Goal: Transaction & Acquisition: Purchase product/service

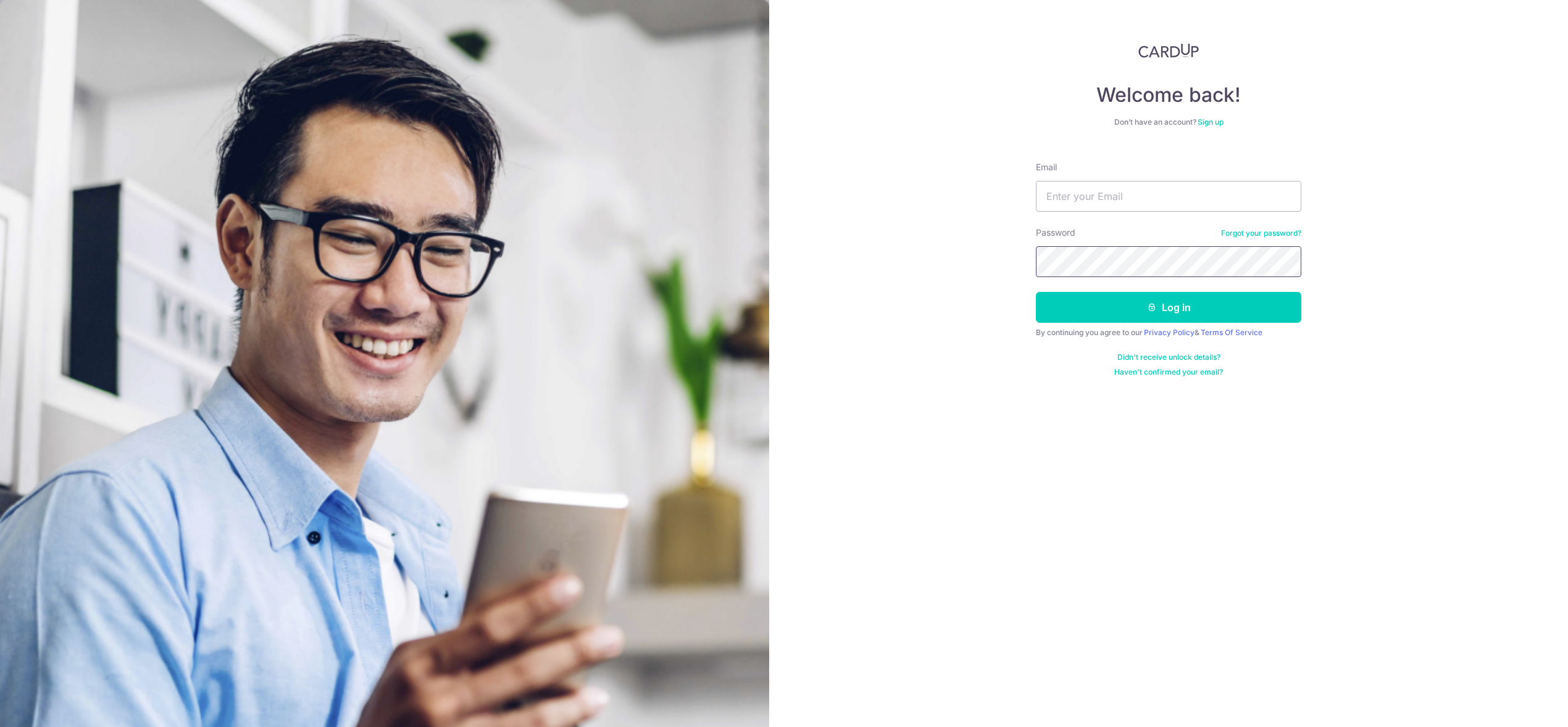
type input "[EMAIL_ADDRESS][DOMAIN_NAME]"
click at [1174, 305] on button "Log in" at bounding box center [1169, 307] width 266 height 31
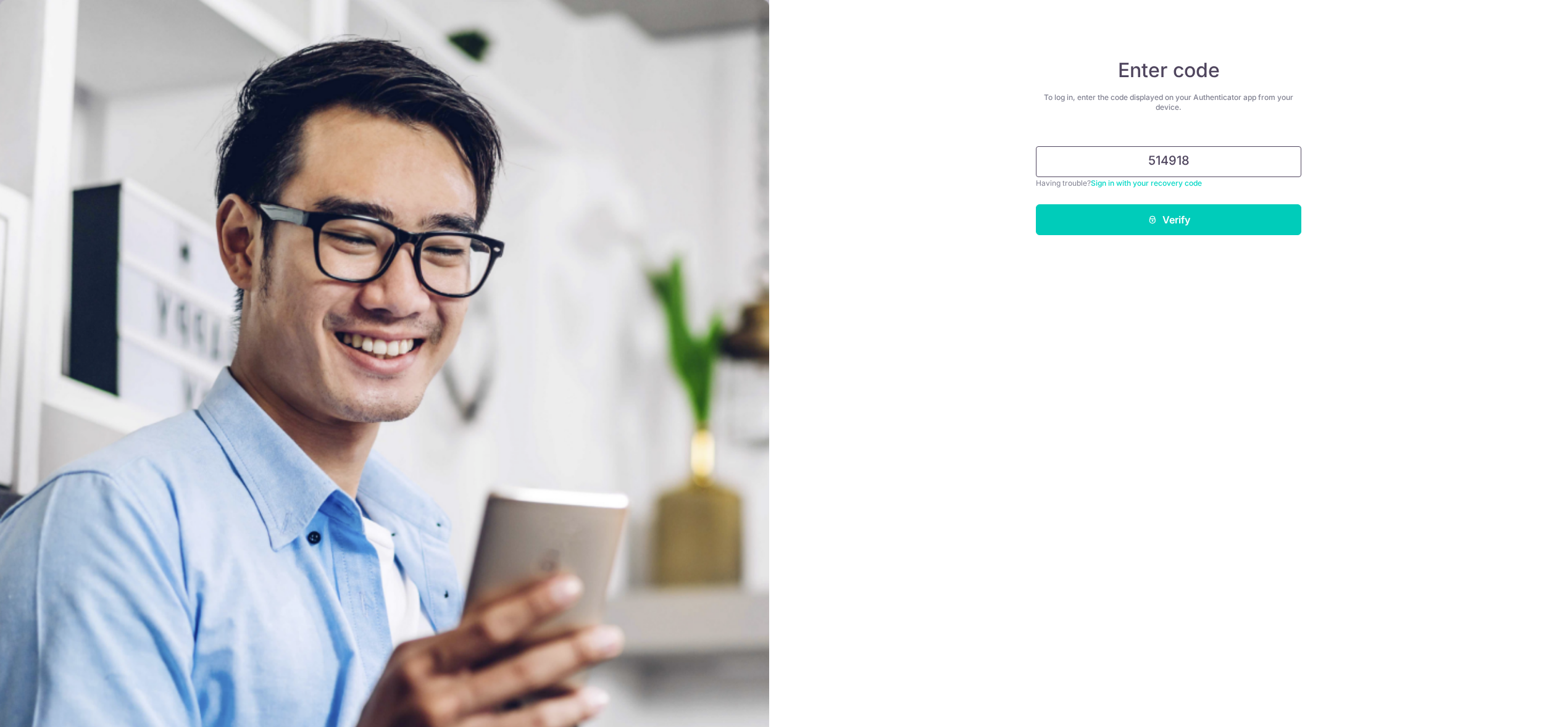
type input "514918"
click at [1036, 204] on button "Verify" at bounding box center [1169, 220] width 266 height 31
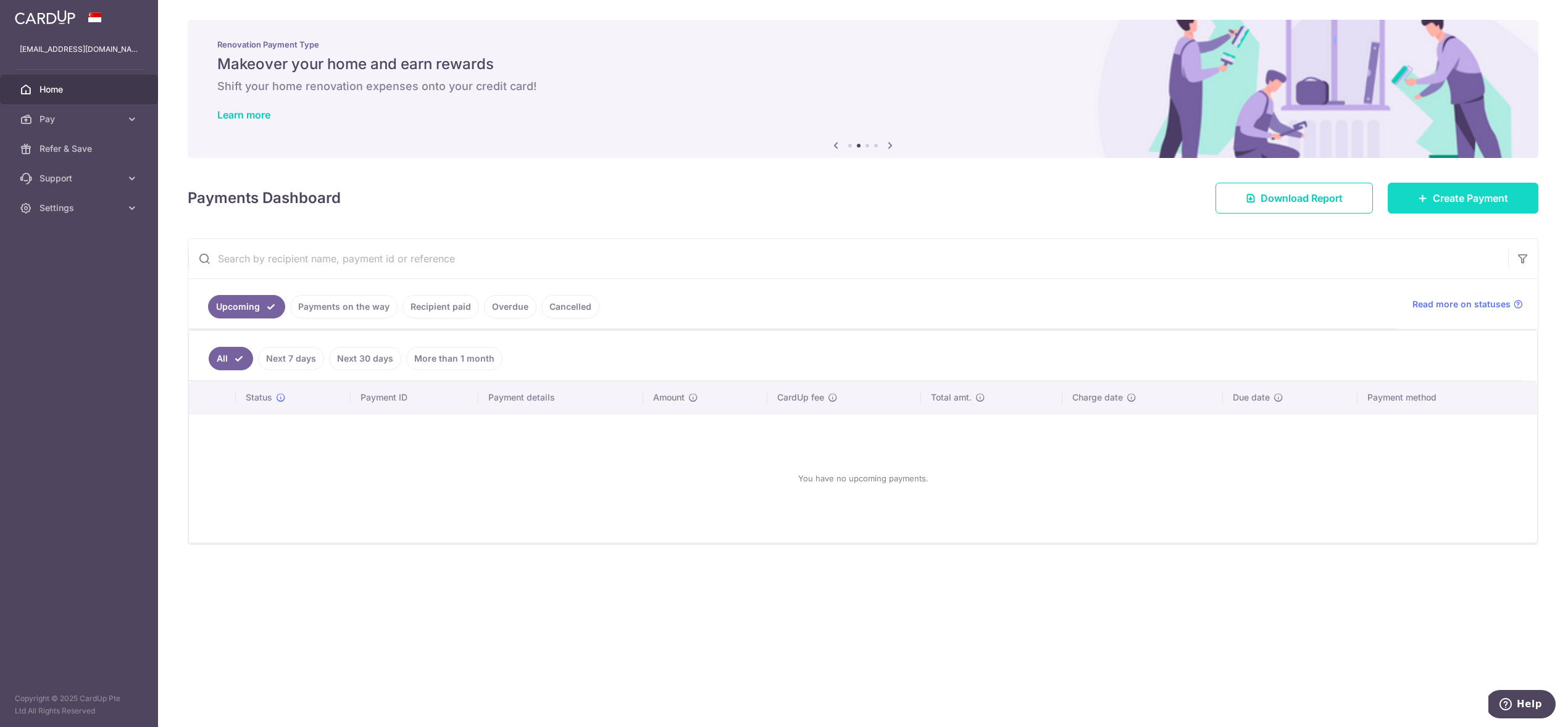
click at [1481, 202] on span "Create Payment" at bounding box center [1470, 198] width 76 height 15
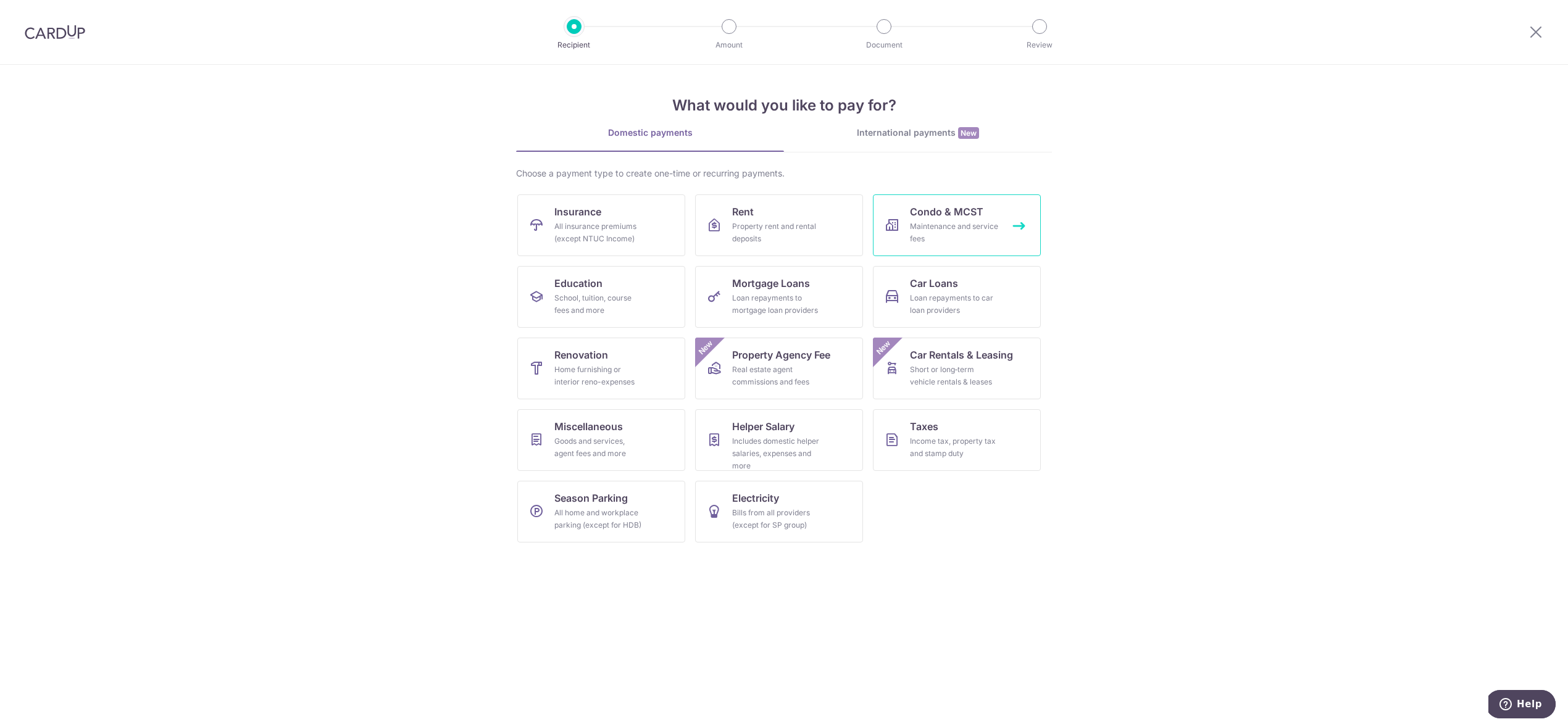
click at [954, 224] on div "Maintenance and service fees" at bounding box center [954, 232] width 89 height 25
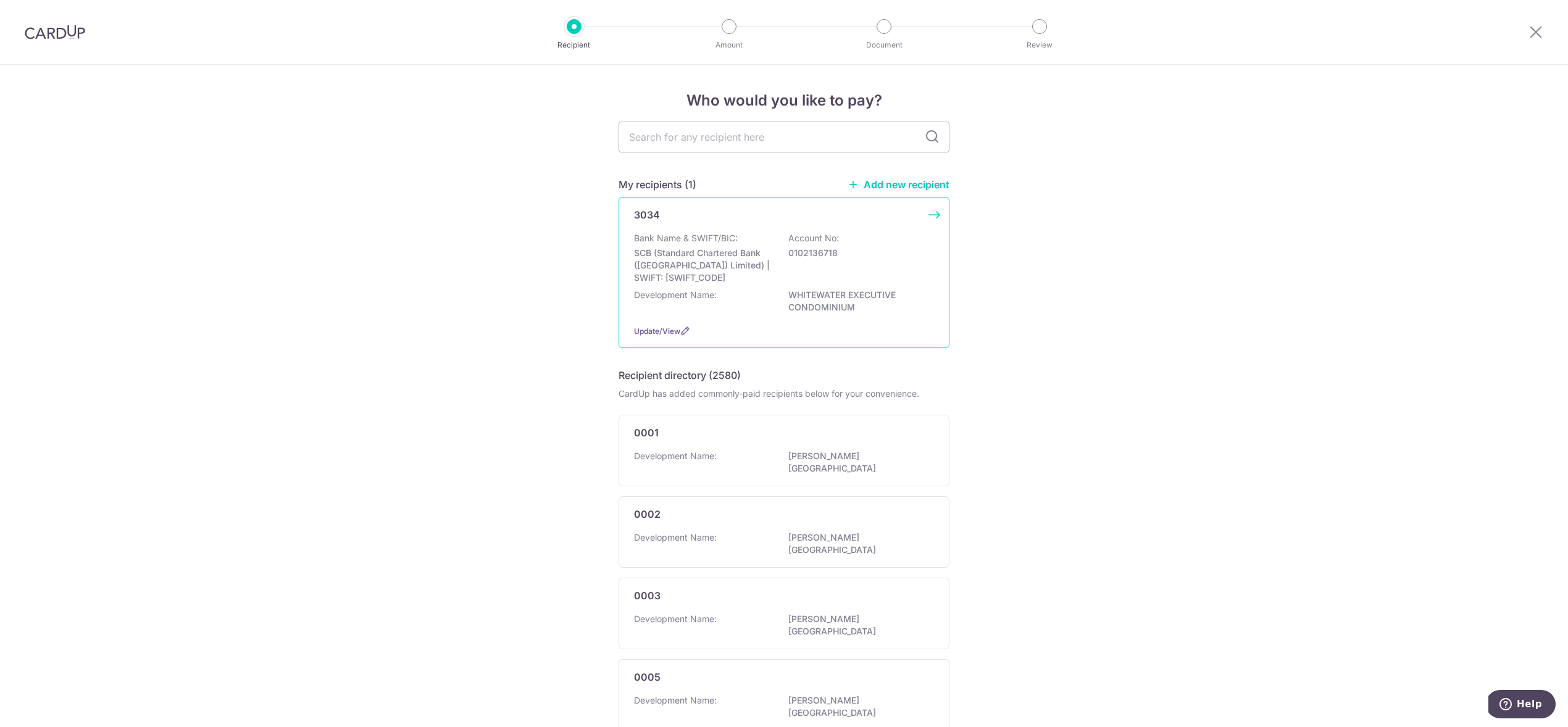
click at [714, 251] on p "SCB (Standard Chartered Bank (Singapore) Limited) | SWIFT: SCBLSG22XXX" at bounding box center [704, 265] width 138 height 37
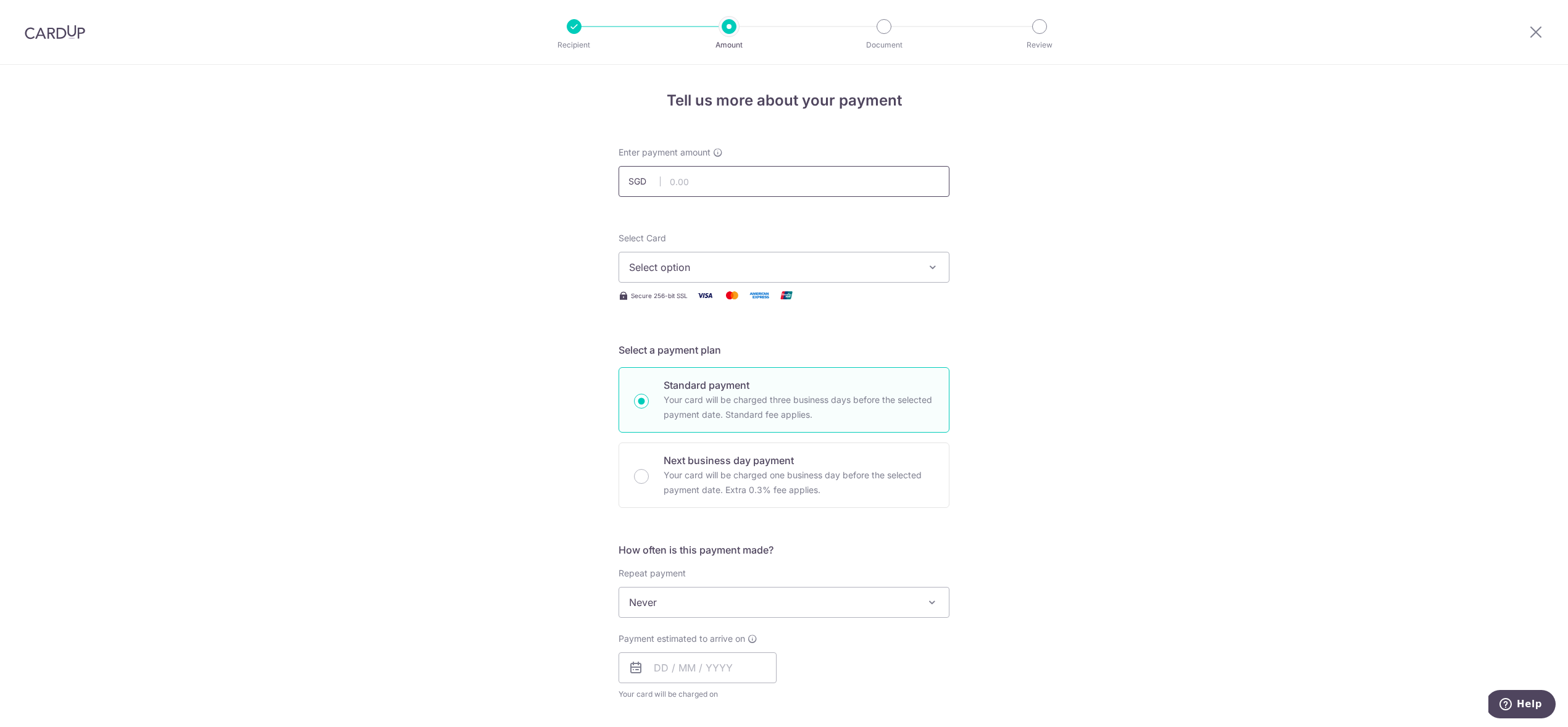
click at [743, 173] on input "text" at bounding box center [784, 181] width 331 height 31
type input "1,098.72"
click at [759, 268] on span "Select option" at bounding box center [772, 267] width 287 height 15
click at [1104, 406] on div "Tell us more about your payment Enter payment amount SGD 1,098.72 1098.72 Selec…" at bounding box center [784, 622] width 1568 height 1116
click at [909, 262] on span "Select option" at bounding box center [772, 267] width 287 height 15
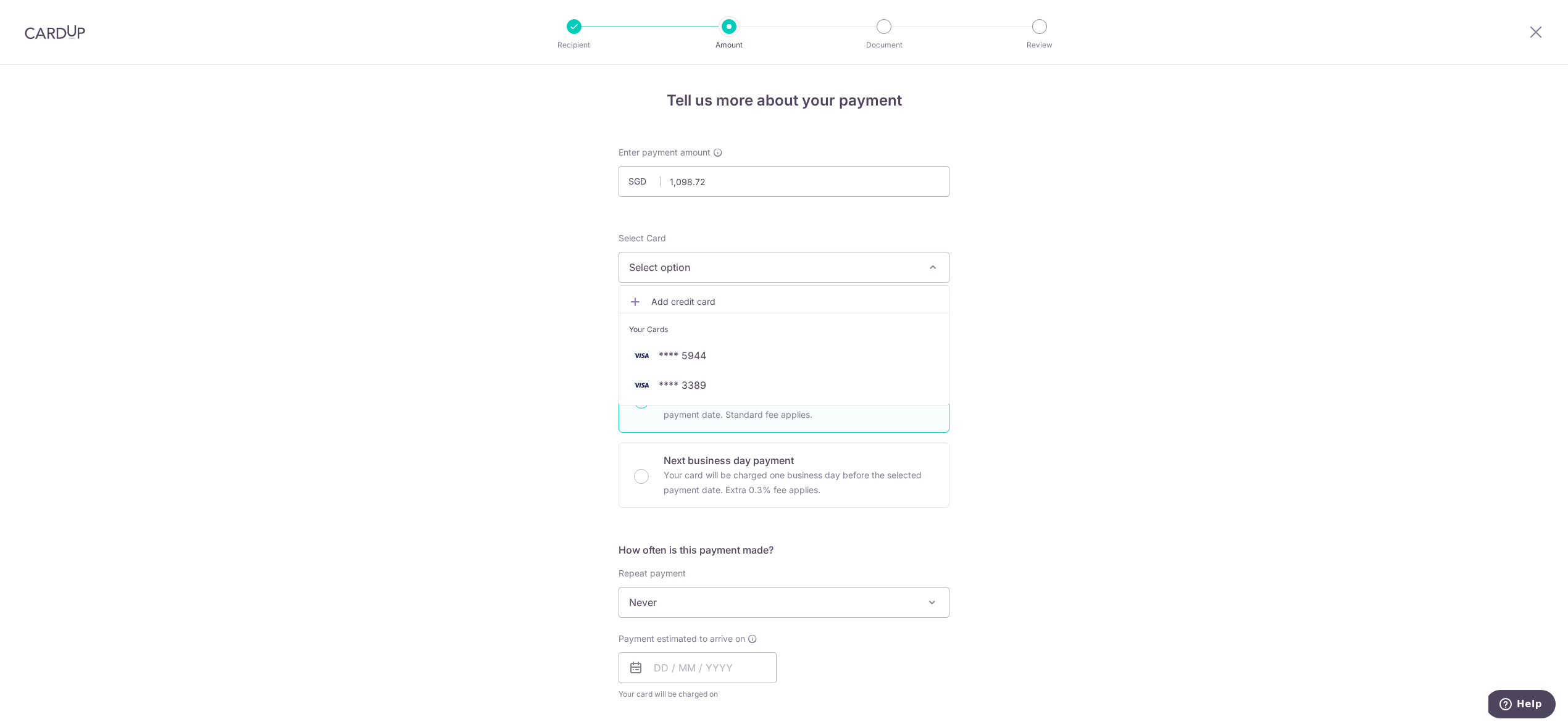
click at [651, 327] on span "Your Cards" at bounding box center [648, 329] width 39 height 13
click at [1536, 29] on icon at bounding box center [1536, 31] width 15 height 15
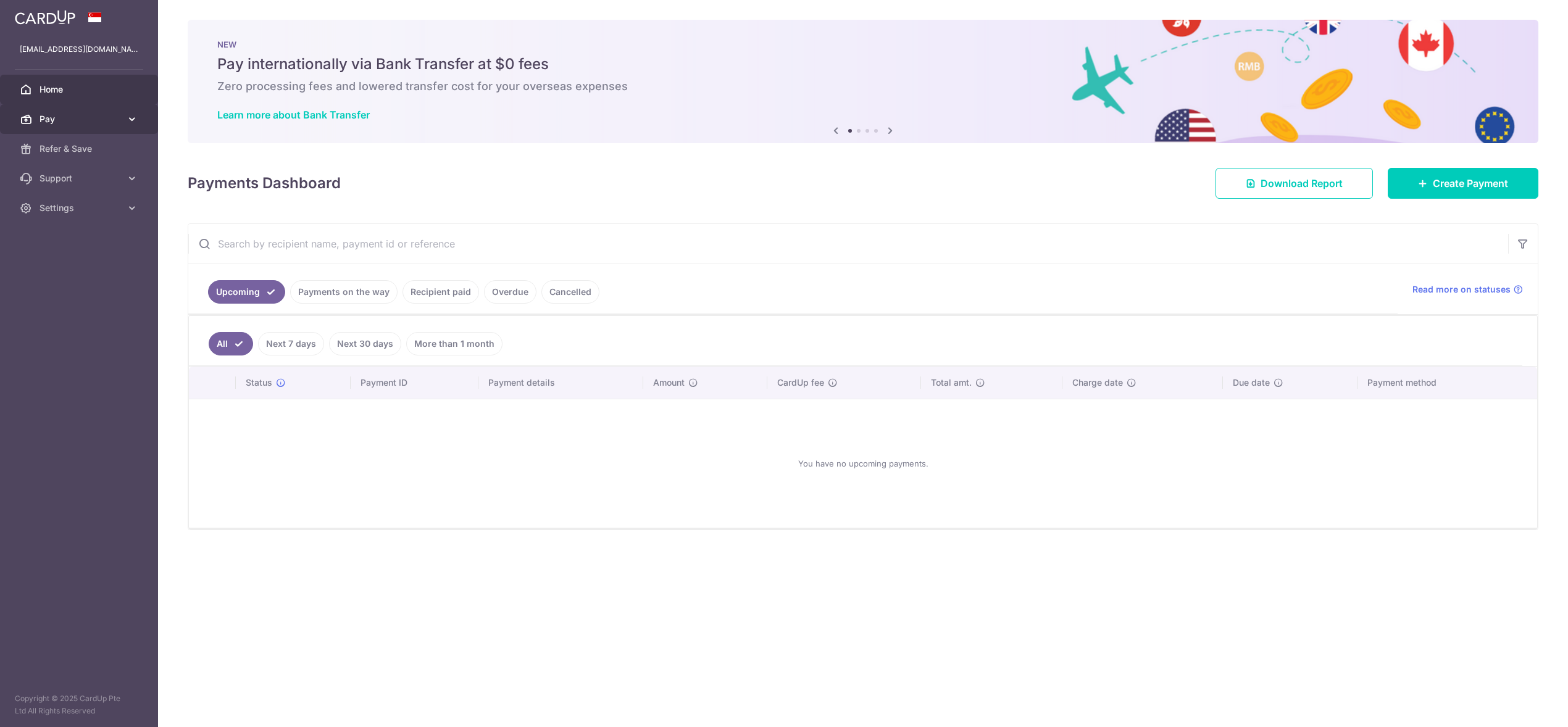
click at [64, 116] on span "Pay" at bounding box center [80, 119] width 81 height 13
click at [54, 155] on link "Payments" at bounding box center [79, 148] width 158 height 29
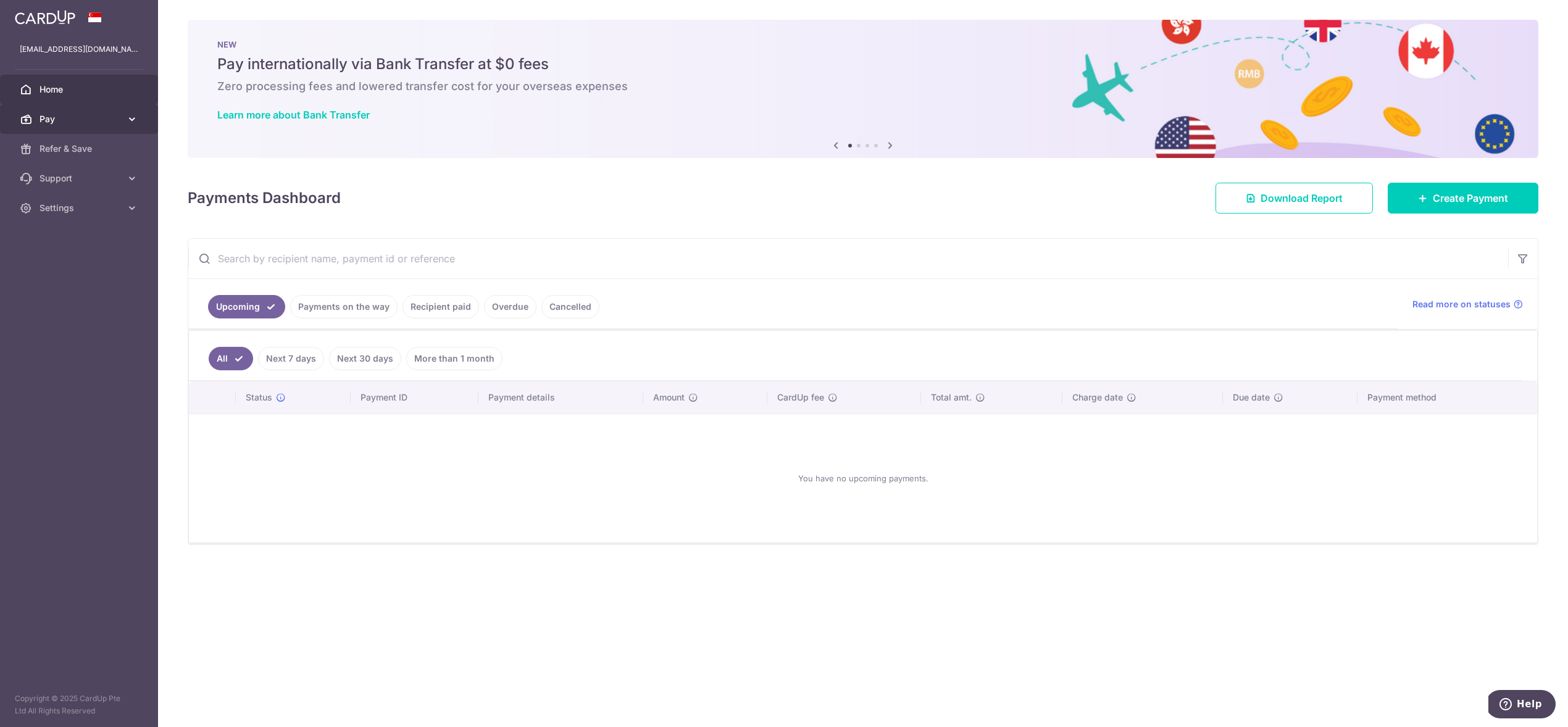
click at [60, 126] on link "Pay" at bounding box center [79, 119] width 158 height 29
click at [57, 210] on span "Cards" at bounding box center [80, 208] width 81 height 13
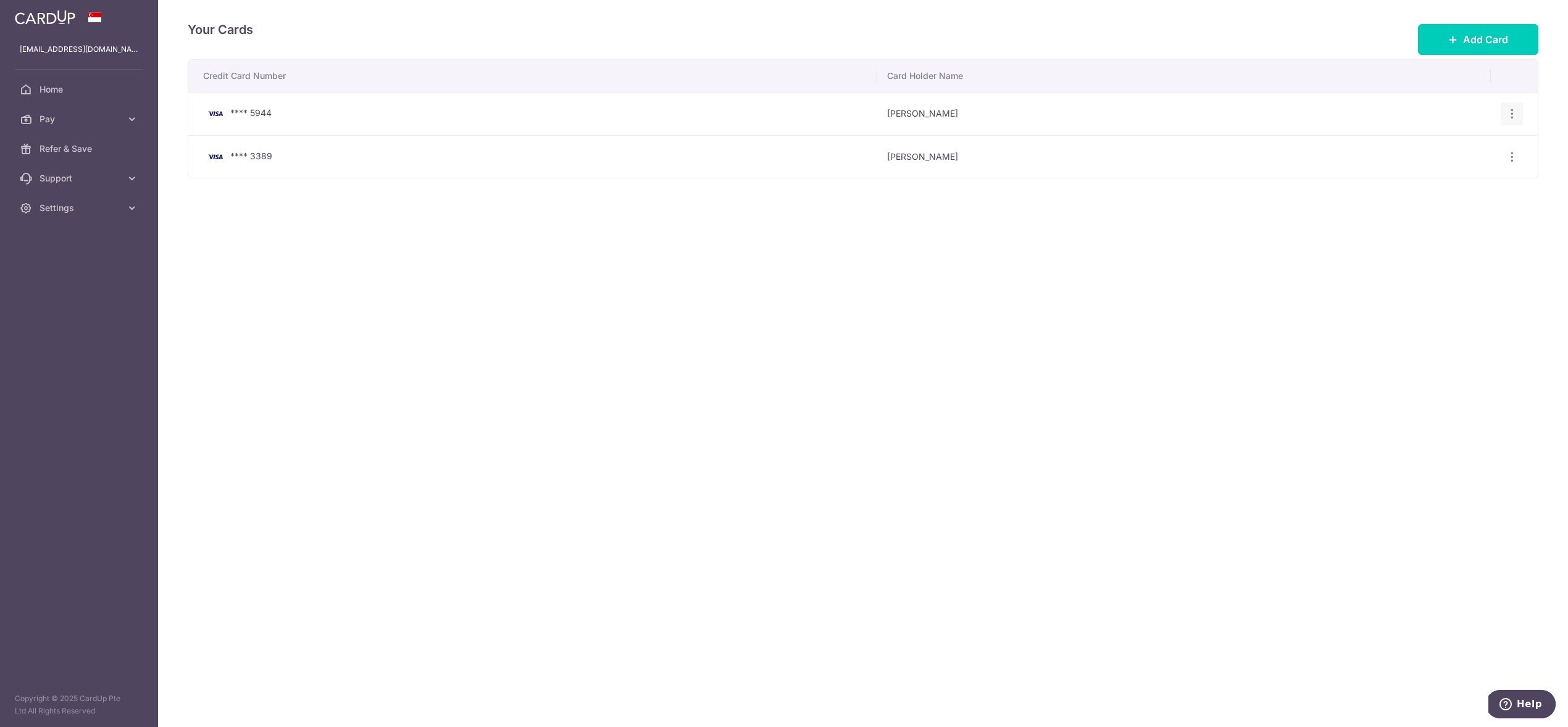
click at [1509, 111] on icon "button" at bounding box center [1512, 114] width 13 height 13
click at [1453, 177] on span "Delete" at bounding box center [1470, 177] width 84 height 15
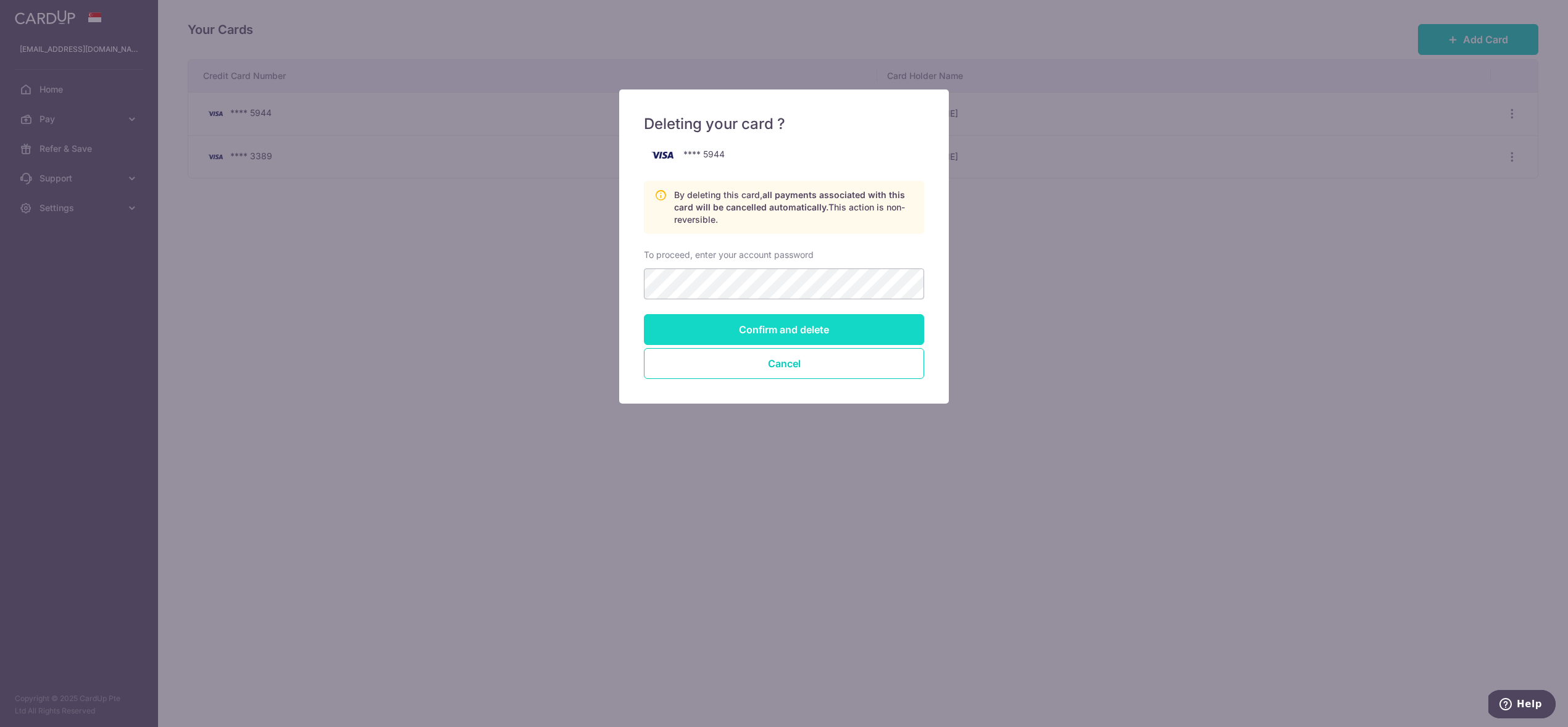
click at [802, 326] on input "Confirm and delete" at bounding box center [784, 329] width 280 height 31
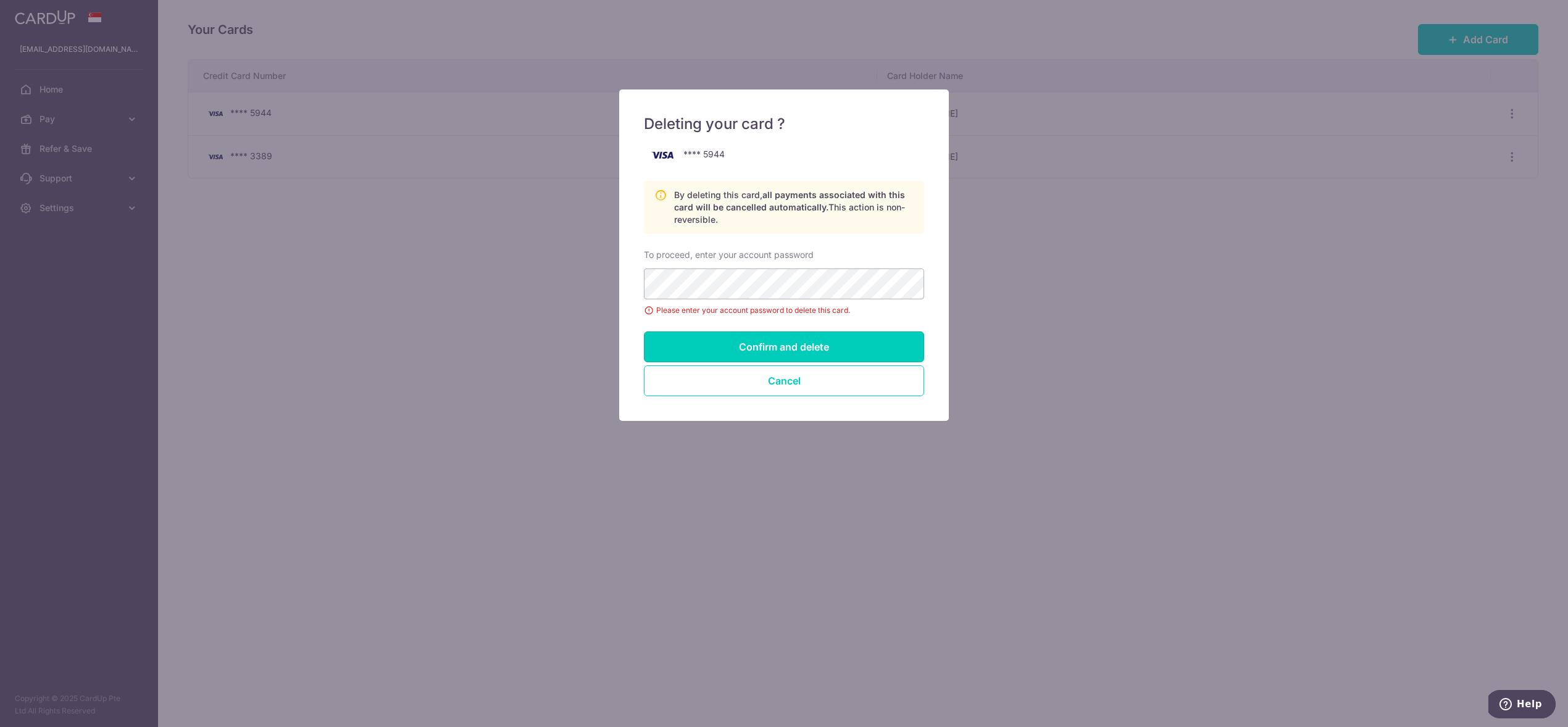
click at [800, 345] on input "Confirm and delete" at bounding box center [784, 347] width 280 height 31
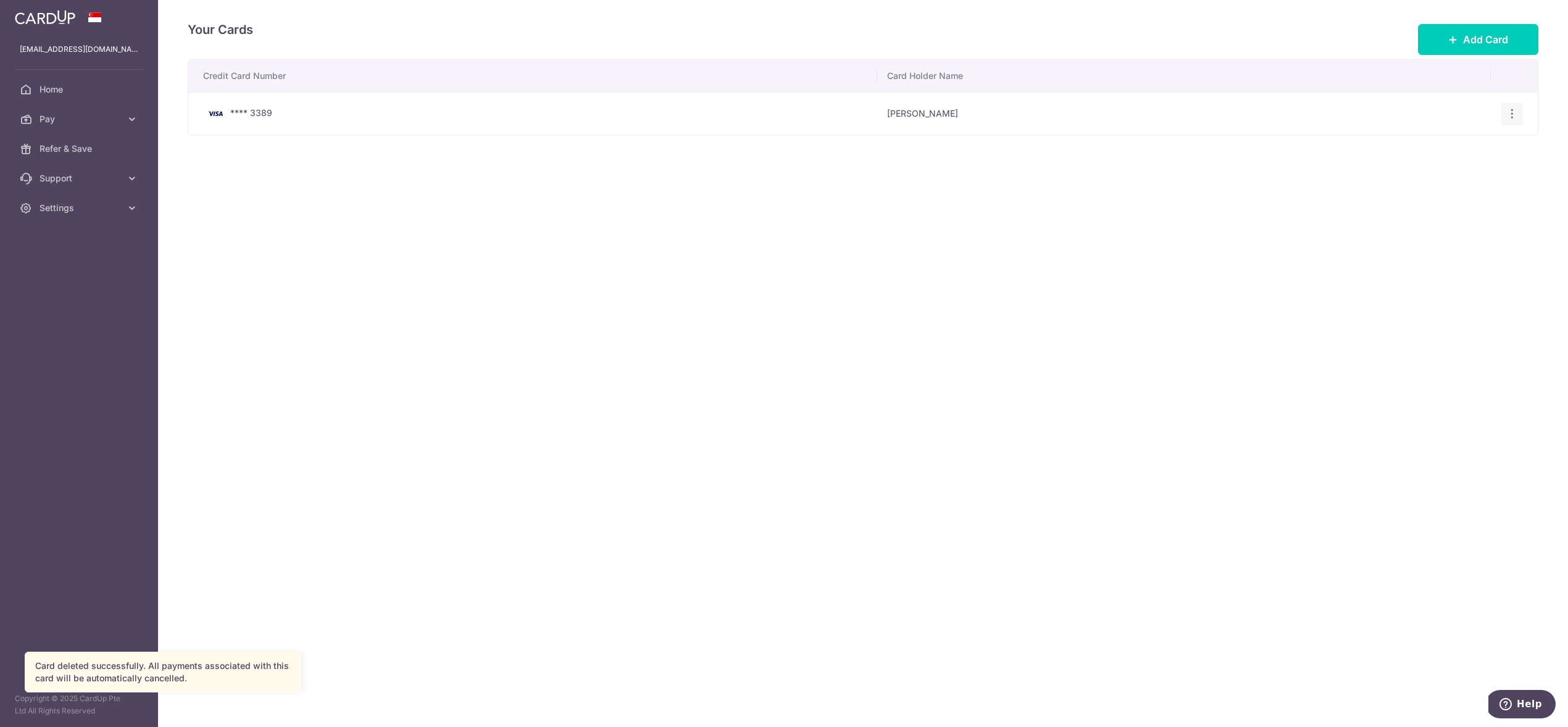
click at [1515, 111] on icon "button" at bounding box center [1512, 114] width 13 height 13
click at [1453, 181] on span "Delete" at bounding box center [1470, 177] width 84 height 15
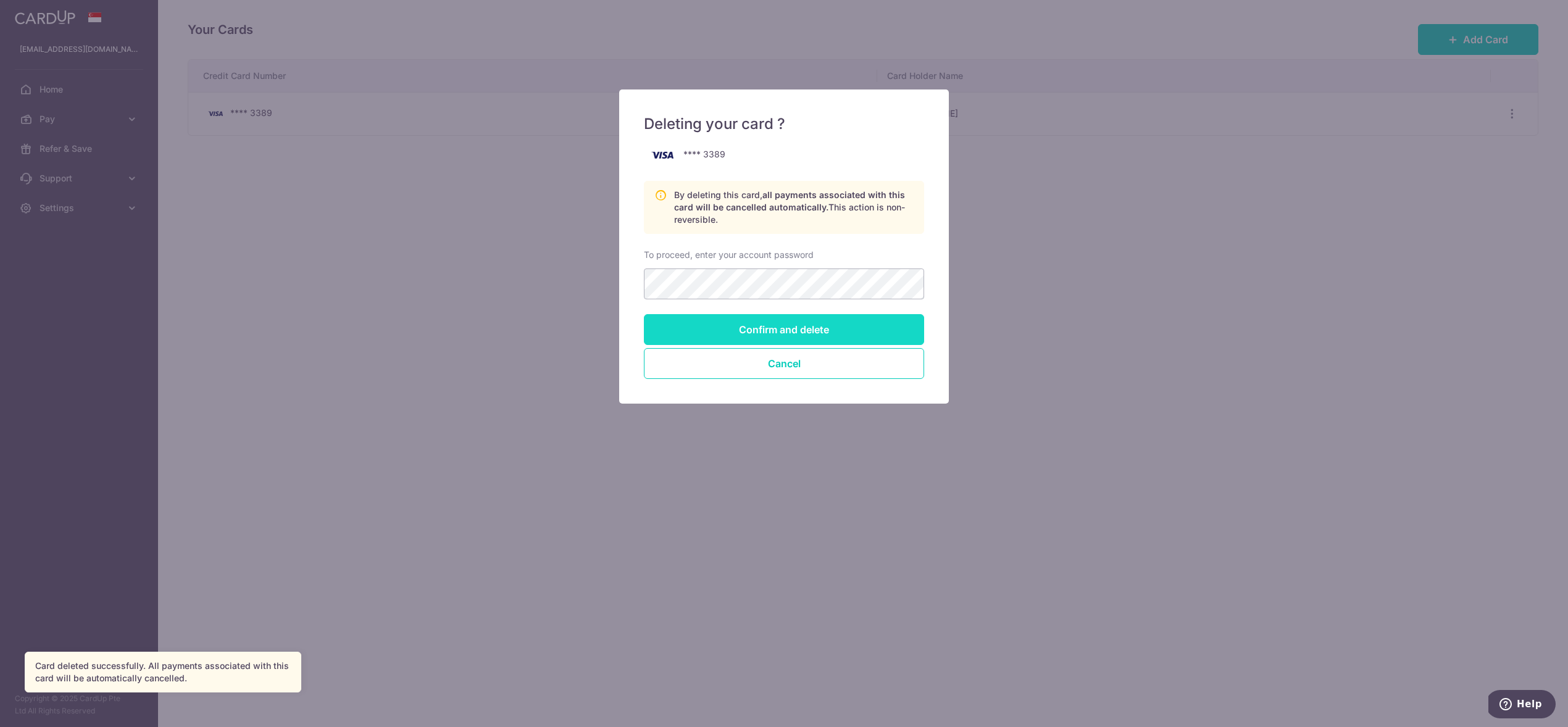
click at [774, 326] on input "Confirm and delete" at bounding box center [784, 329] width 280 height 31
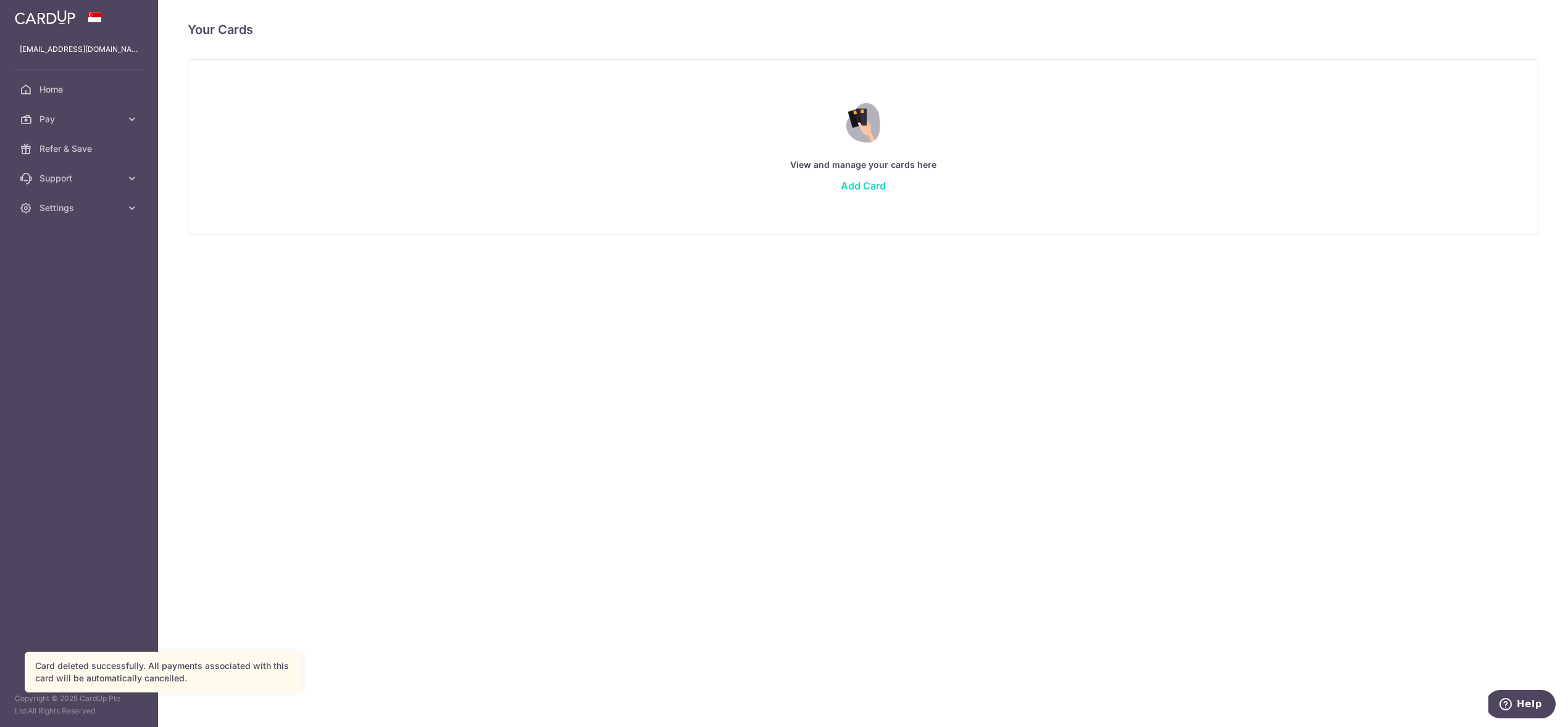
click at [860, 181] on link "Add Card" at bounding box center [864, 186] width 45 height 13
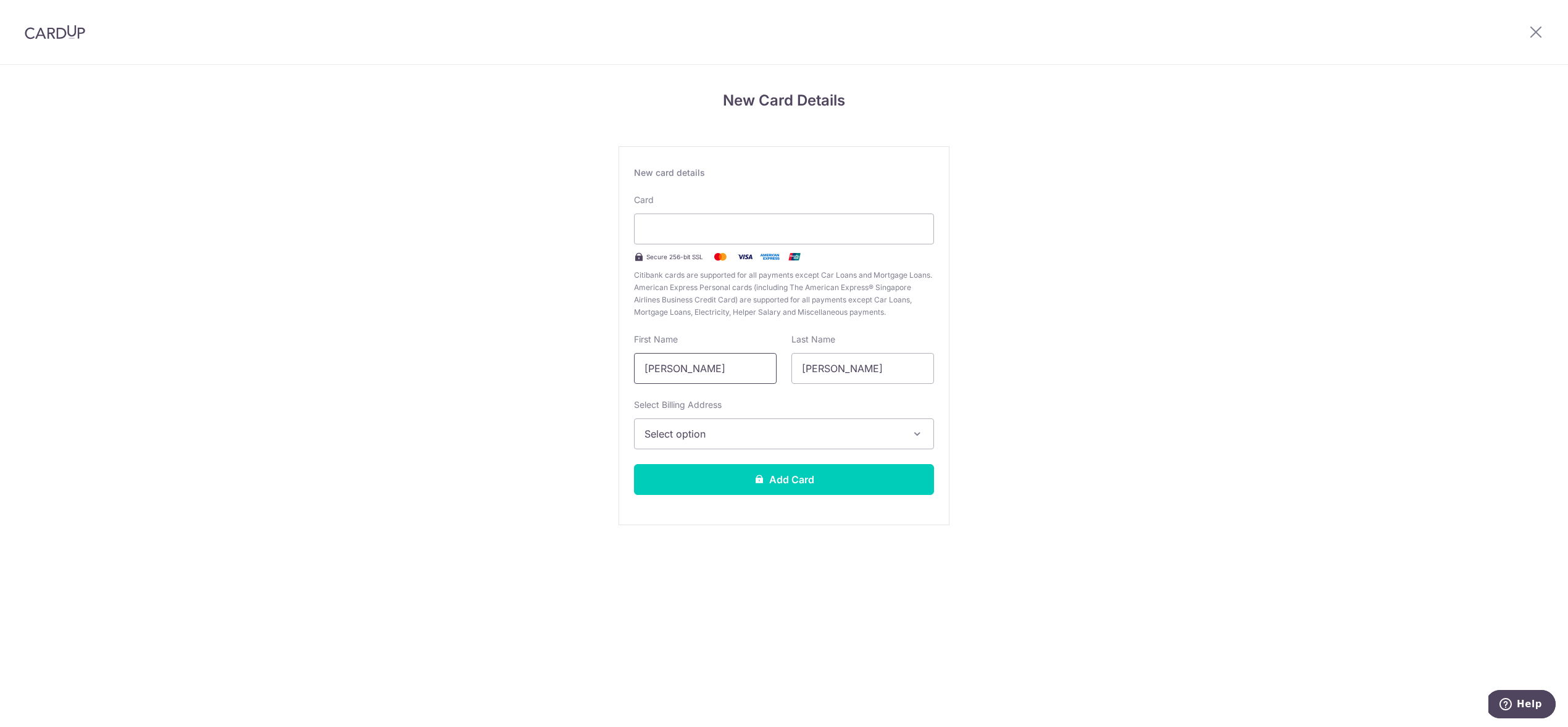
click at [731, 371] on input "[PERSON_NAME]" at bounding box center [705, 368] width 142 height 31
type input "Aldic"
click at [757, 437] on span "Select option" at bounding box center [773, 433] width 257 height 15
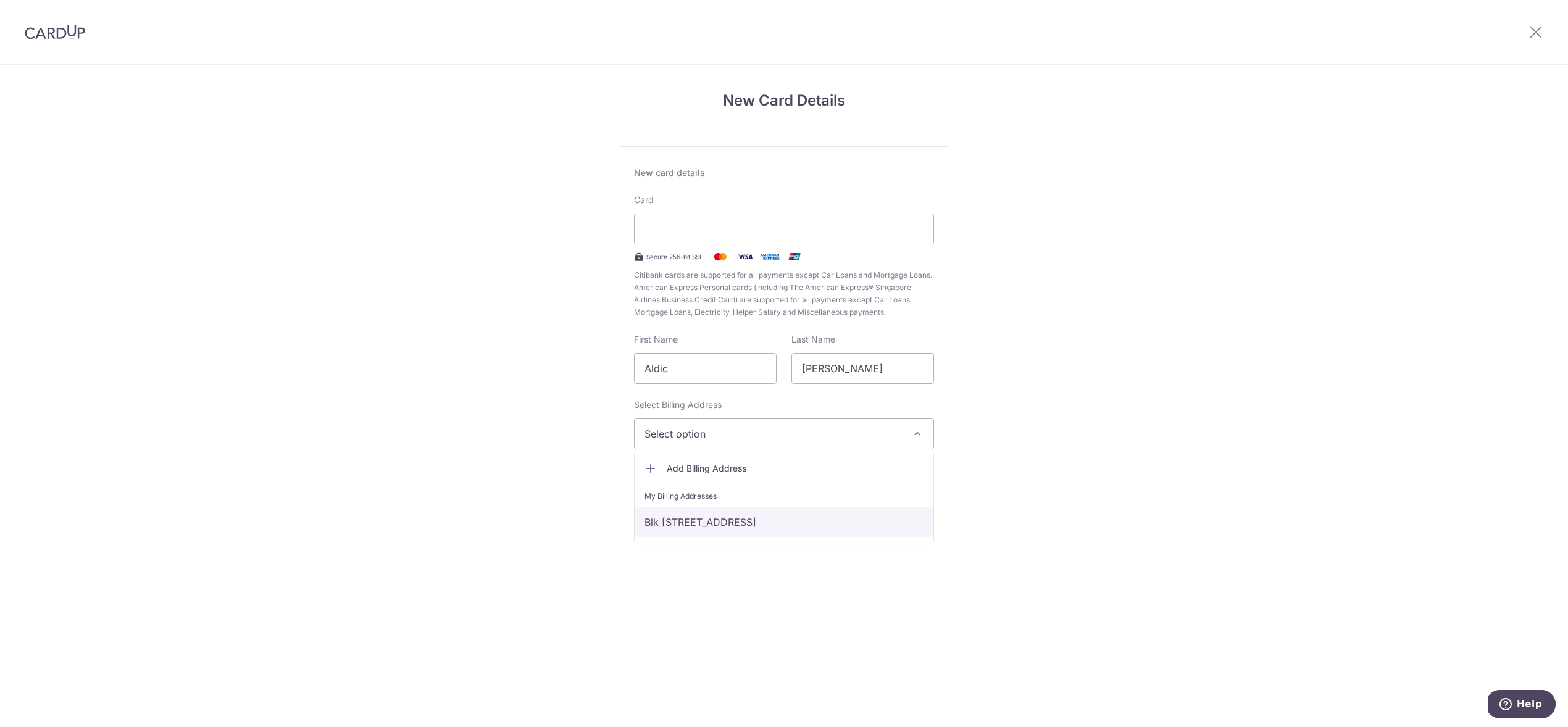
click at [751, 522] on link "Blk [STREET_ADDRESS]" at bounding box center [783, 522] width 298 height 29
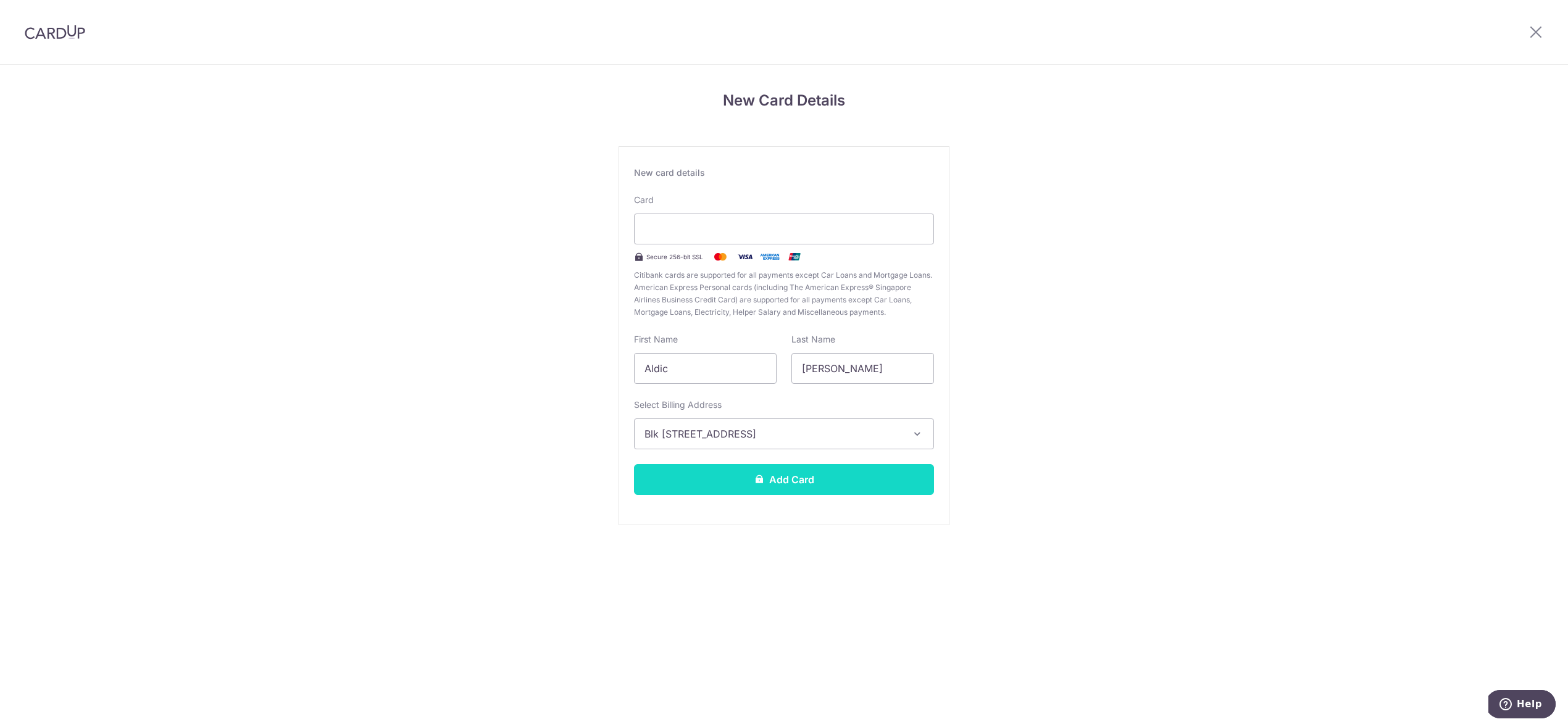
click at [779, 472] on button "Add Card" at bounding box center [784, 479] width 300 height 31
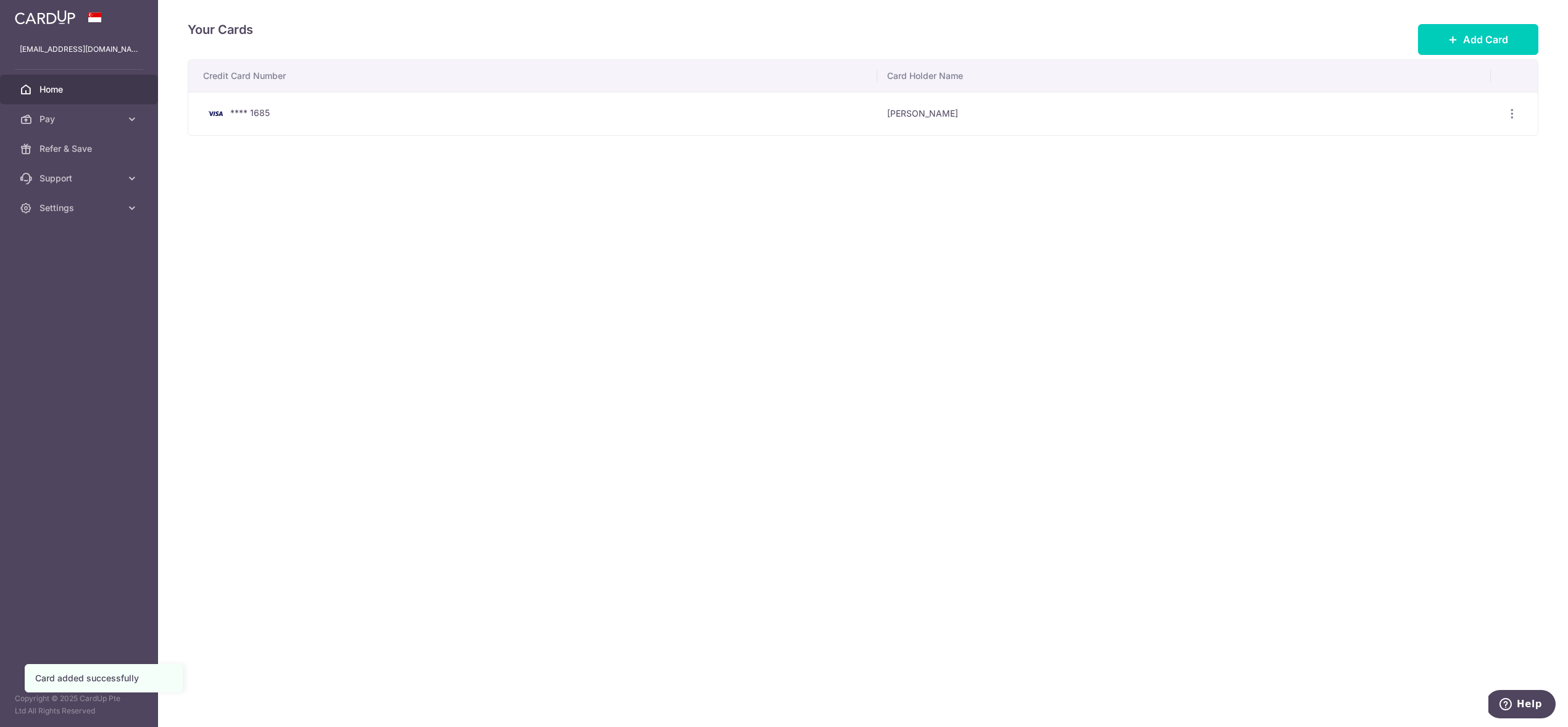
click at [63, 92] on span "Home" at bounding box center [80, 90] width 81 height 13
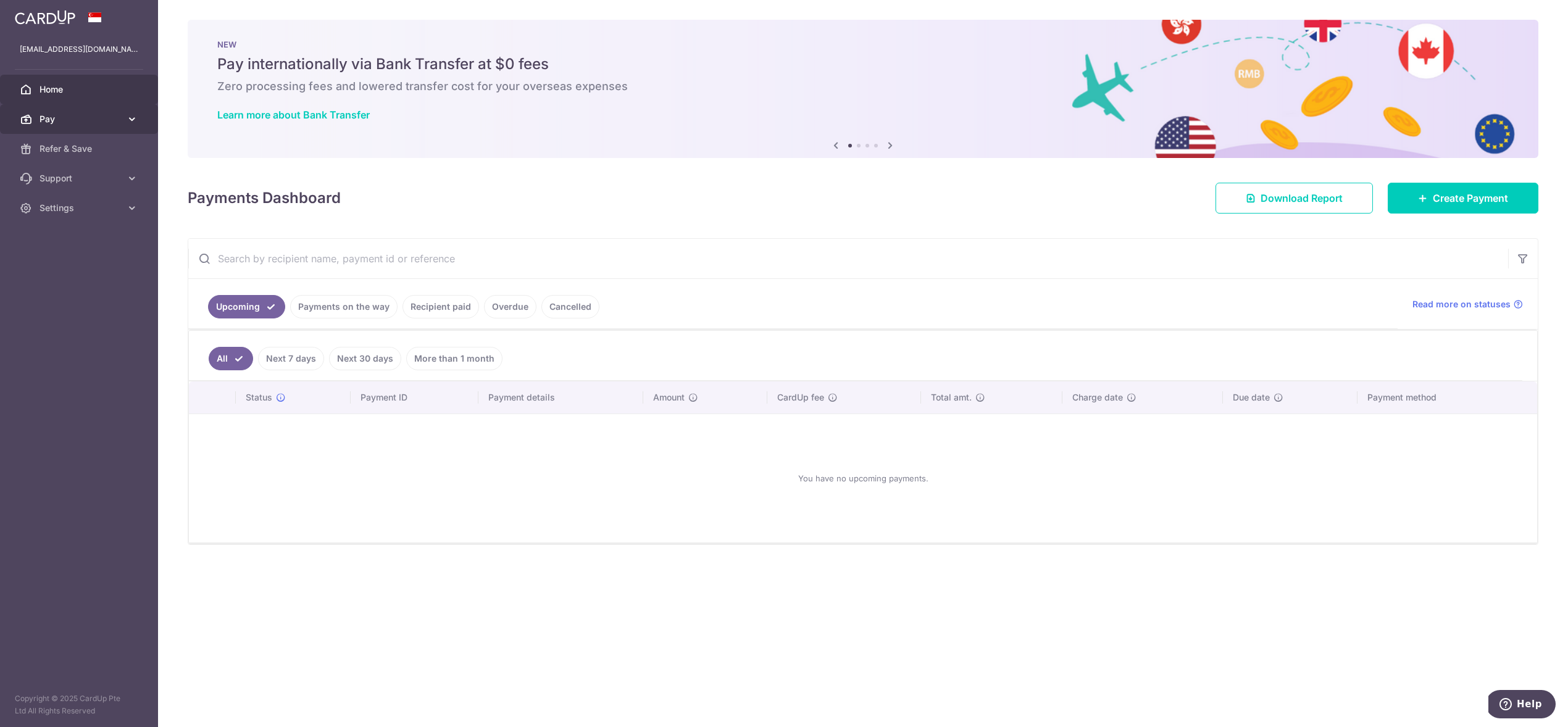
click at [54, 119] on span "Pay" at bounding box center [80, 119] width 81 height 13
click at [57, 145] on span "Payments" at bounding box center [80, 149] width 81 height 13
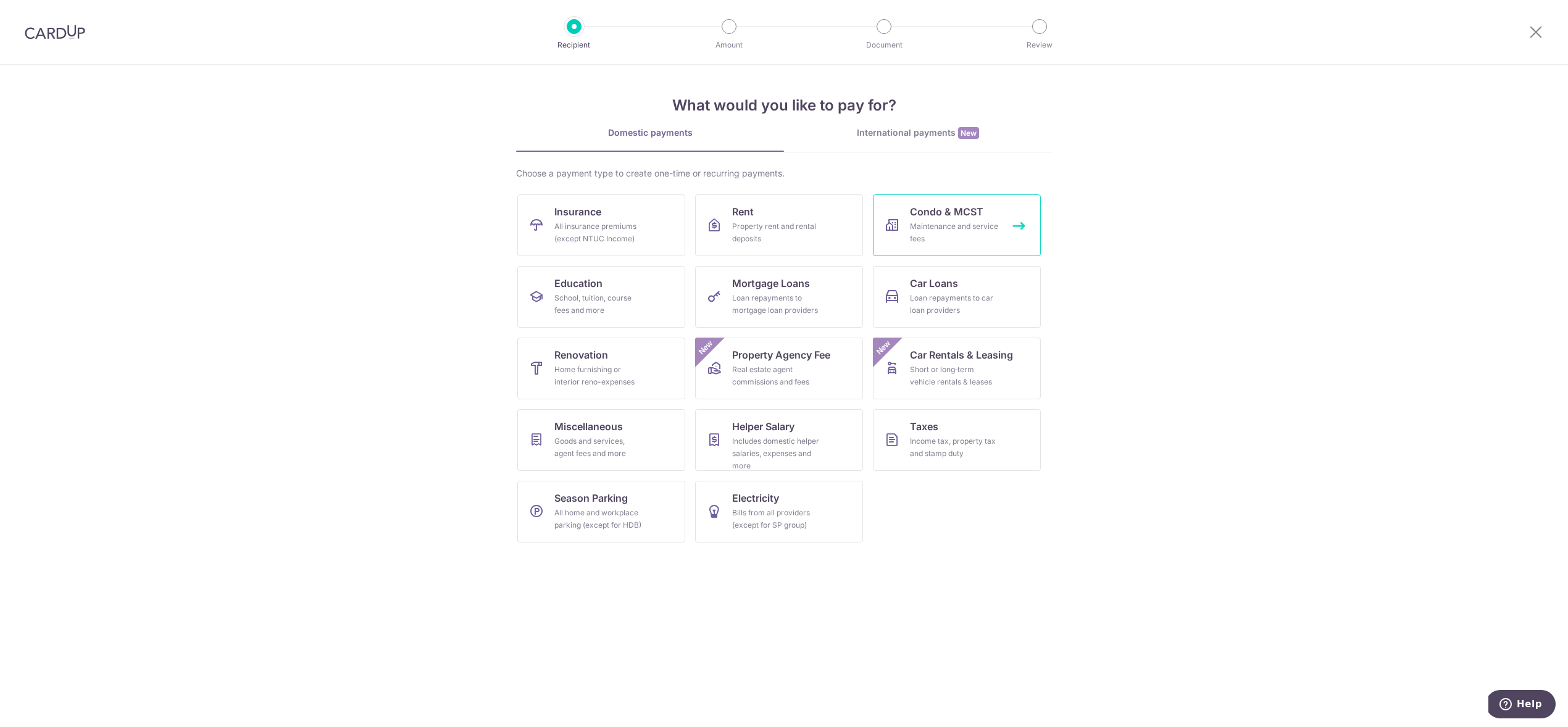
click at [963, 223] on div "Maintenance and service fees" at bounding box center [954, 232] width 89 height 25
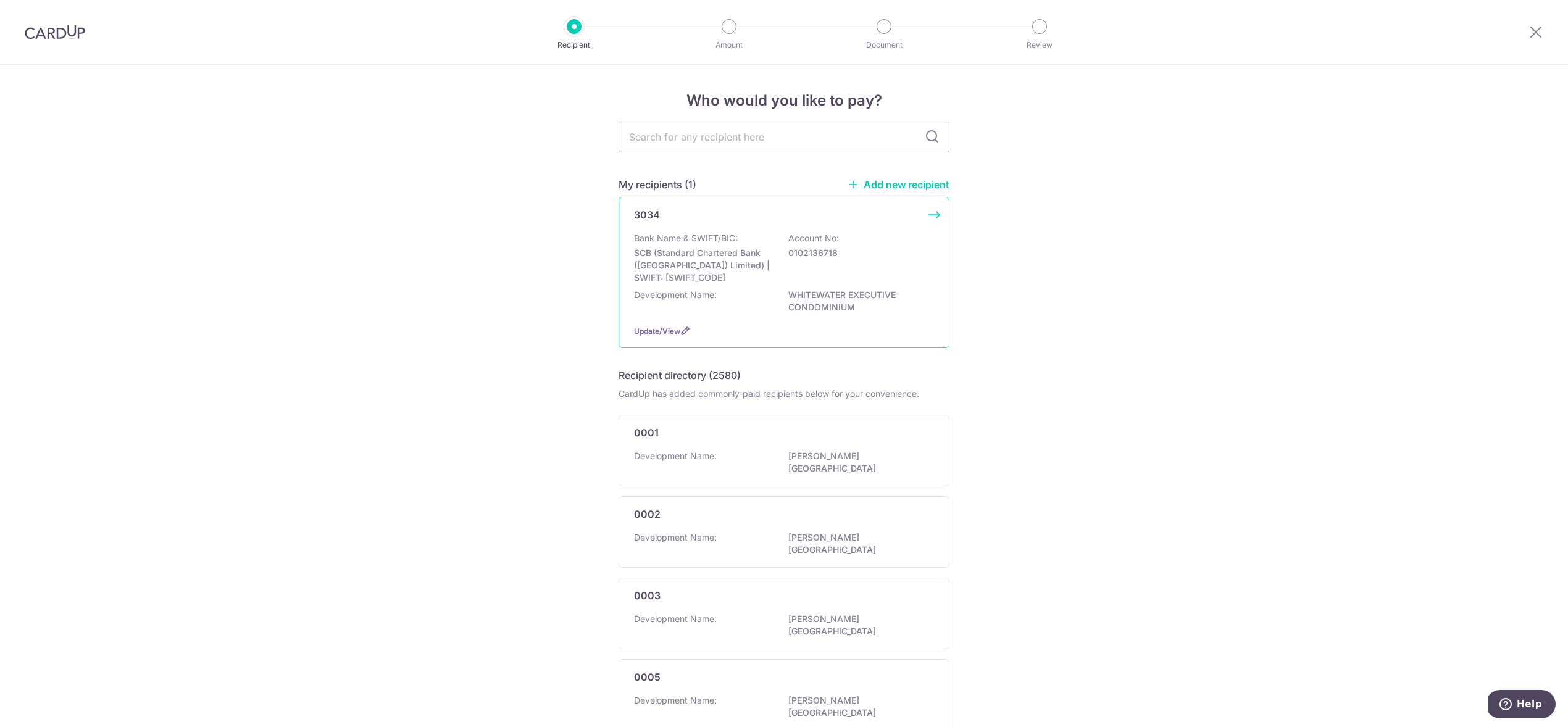
click at [738, 255] on p "SCB (Standard Chartered Bank ([GEOGRAPHIC_DATA]) Limited) | SWIFT: [SWIFT_CODE]" at bounding box center [704, 265] width 138 height 37
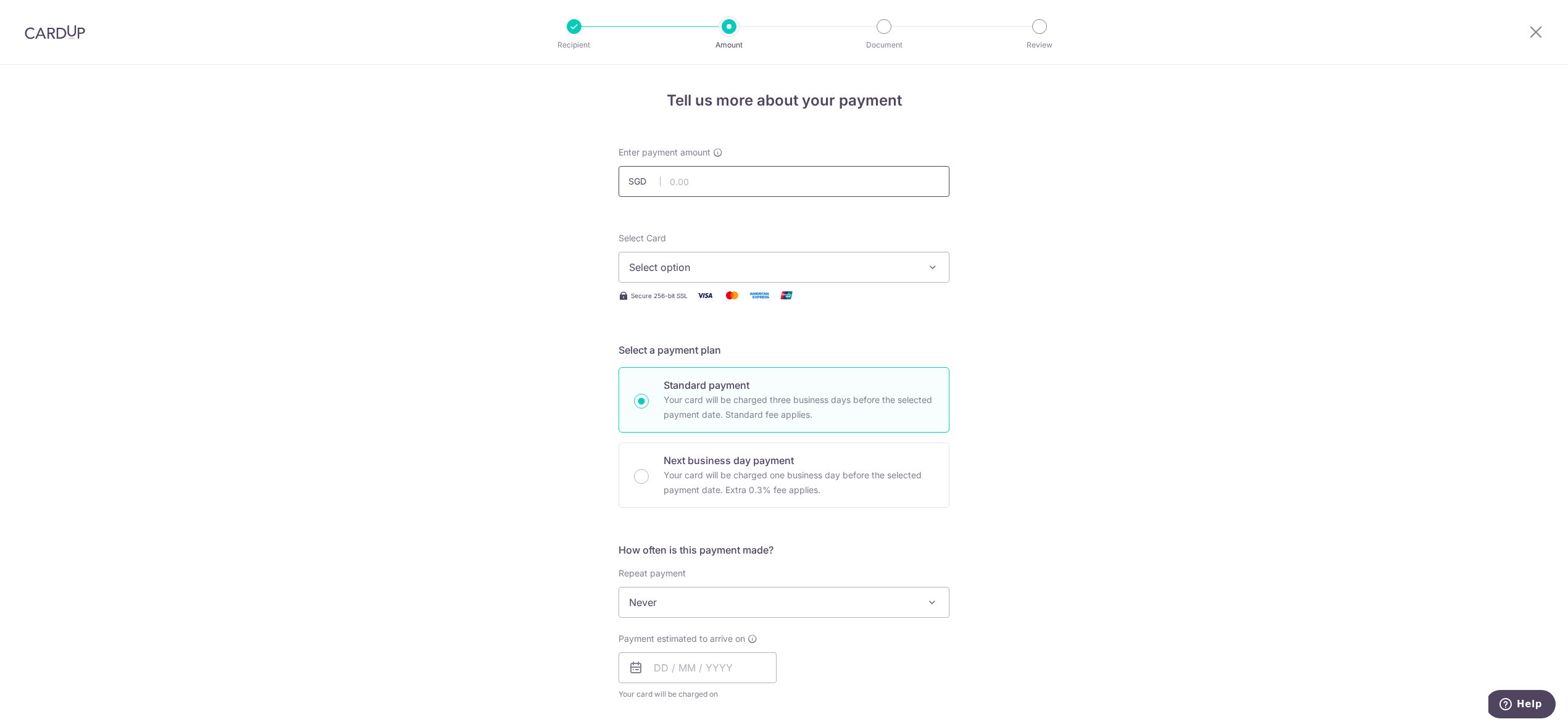
click at [722, 181] on input "text" at bounding box center [784, 181] width 331 height 31
type input "1,098.72"
click at [685, 269] on span "Select option" at bounding box center [772, 267] width 287 height 15
click at [690, 349] on span "**** 1685" at bounding box center [681, 356] width 45 height 15
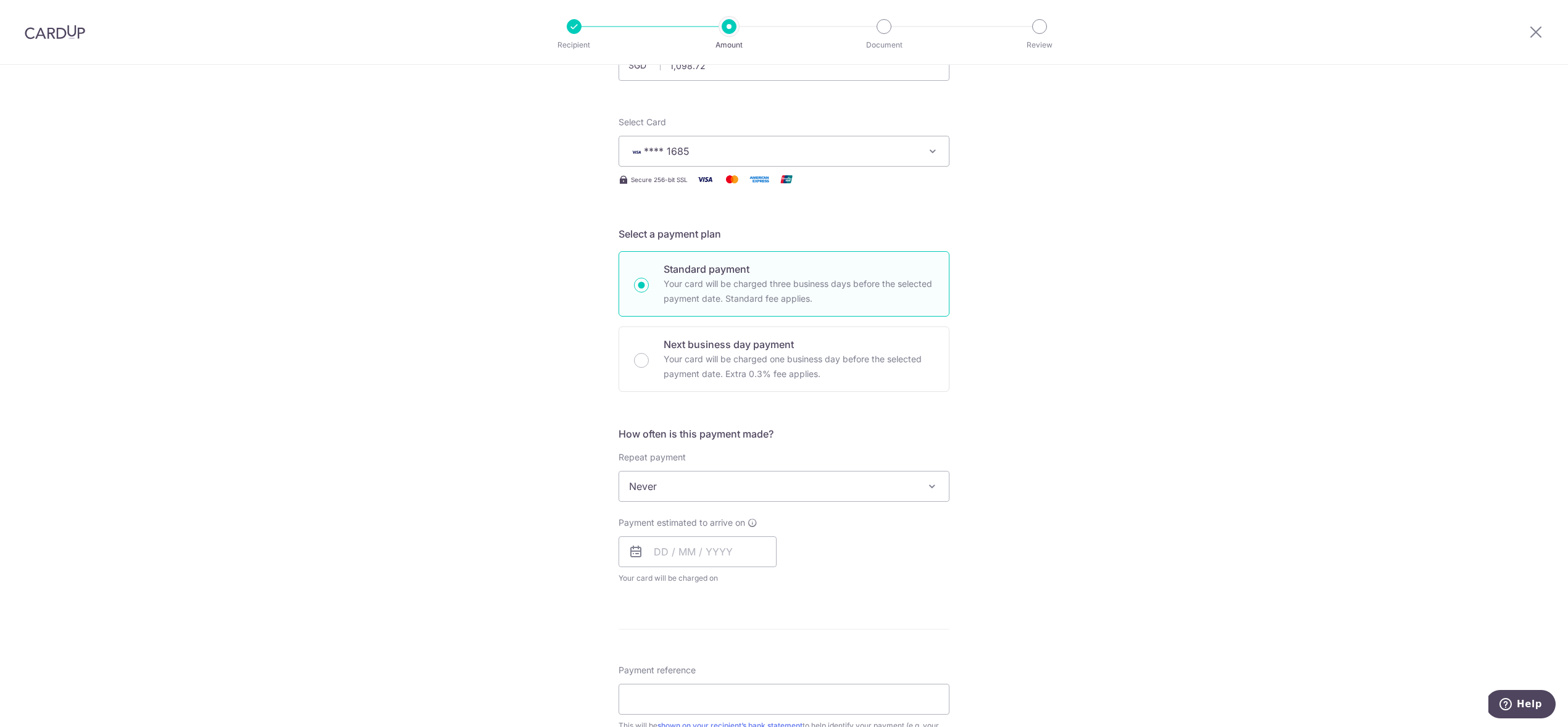
scroll to position [189, 0]
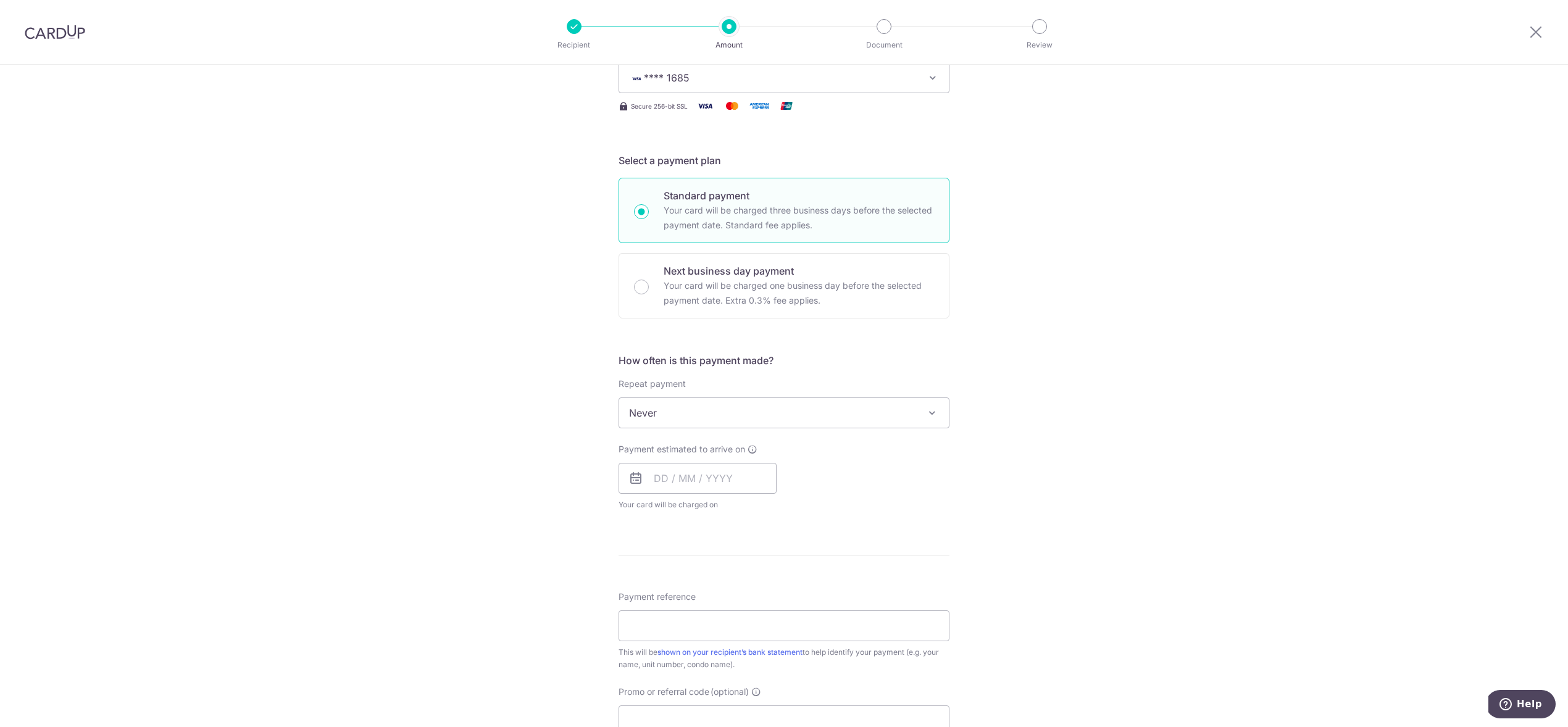
click at [730, 414] on span "Never" at bounding box center [784, 412] width 330 height 29
click at [1149, 464] on div "Tell us more about your payment Enter payment amount SGD 1,098.72 1098.72 Selec…" at bounding box center [784, 433] width 1568 height 1116
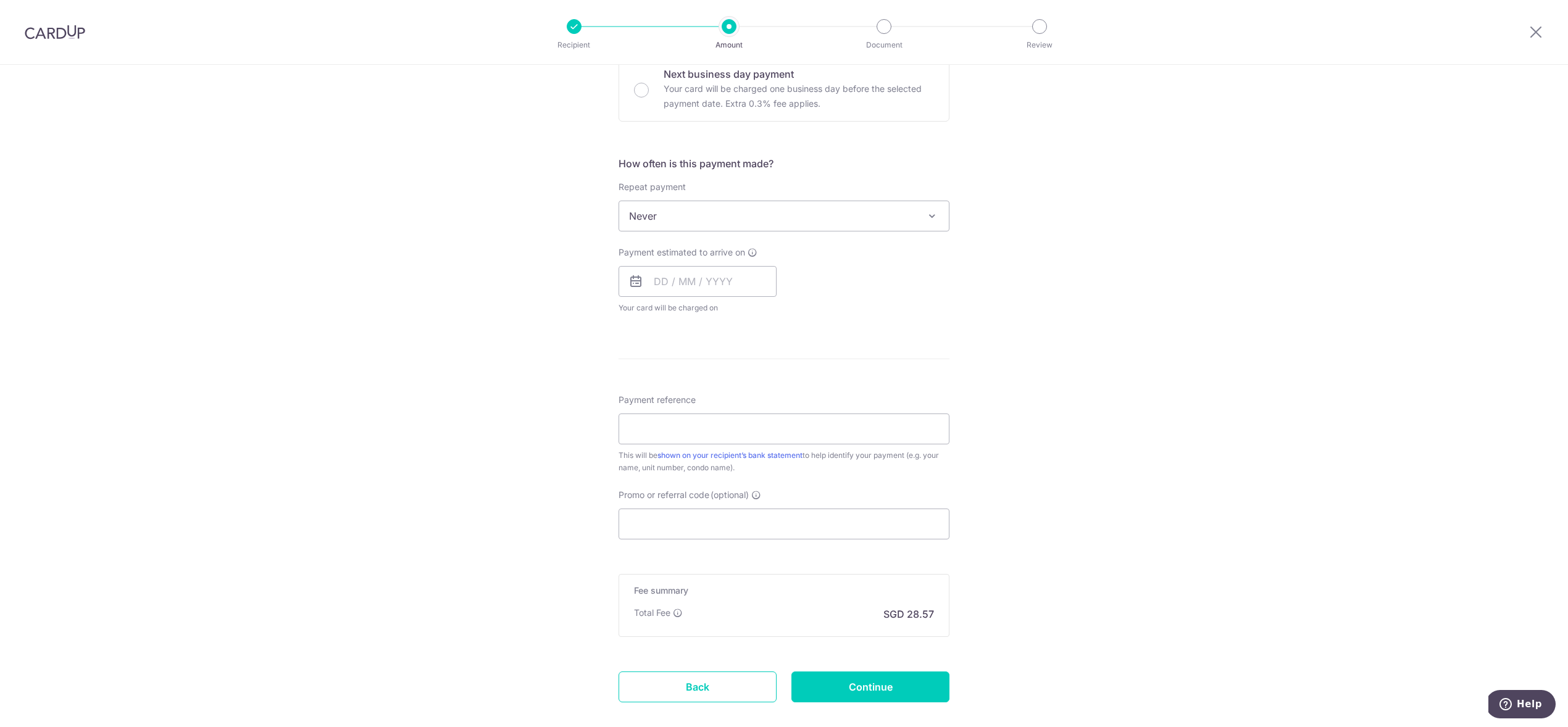
scroll to position [406, 0]
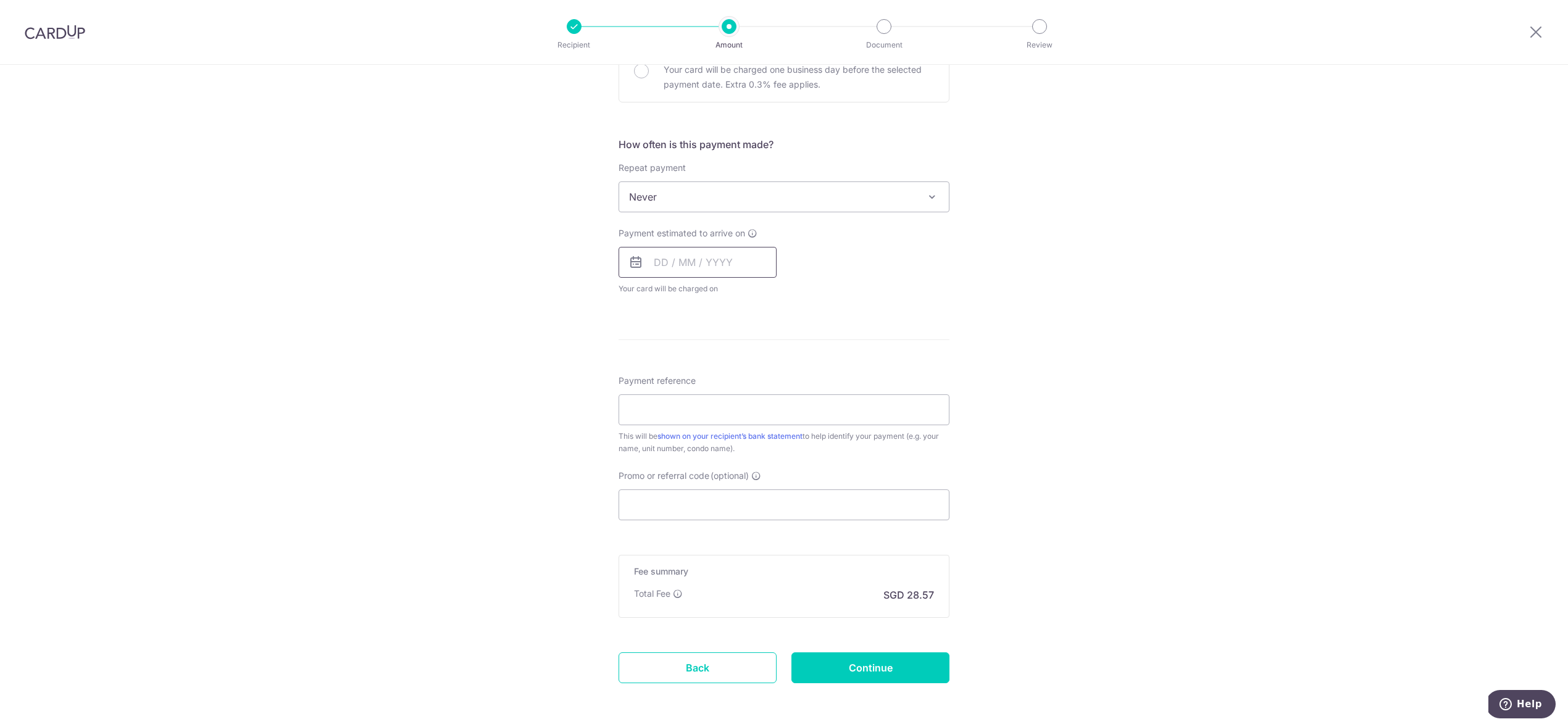
click at [657, 262] on input "text" at bounding box center [697, 262] width 158 height 31
click at [743, 373] on link "9" at bounding box center [743, 374] width 20 height 20
type input "09/10/2025"
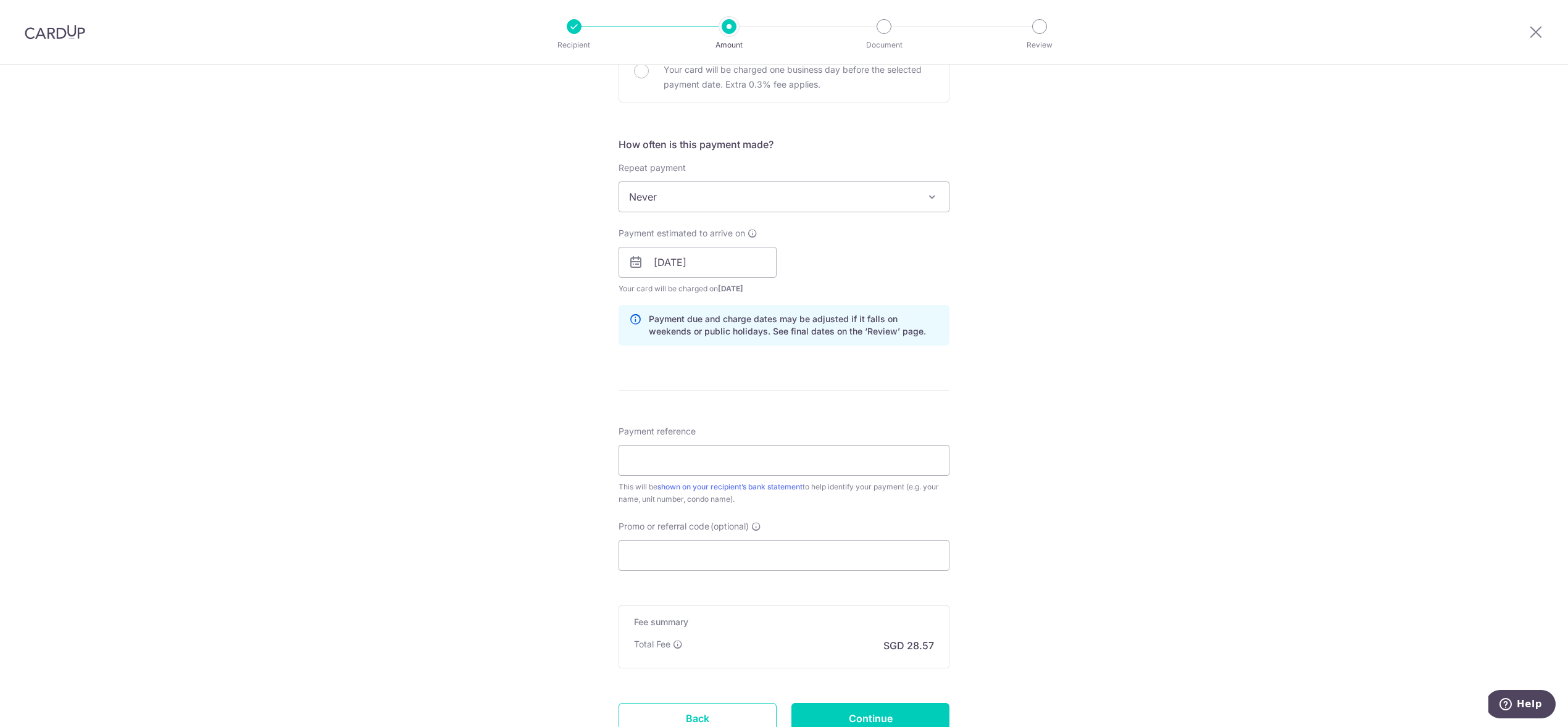
click at [1119, 348] on div "Tell us more about your payment Enter payment amount SGD 1,098.72 1098.72 Selec…" at bounding box center [784, 243] width 1568 height 1167
click at [815, 465] on input "Payment reference" at bounding box center [784, 460] width 331 height 31
click at [626, 460] on input "31 Unit 15-21" at bounding box center [784, 460] width 331 height 31
click at [717, 459] on input "Blk 31 Unit 15-21" at bounding box center [784, 460] width 331 height 31
type input "Blk 31 Unit 15-21"
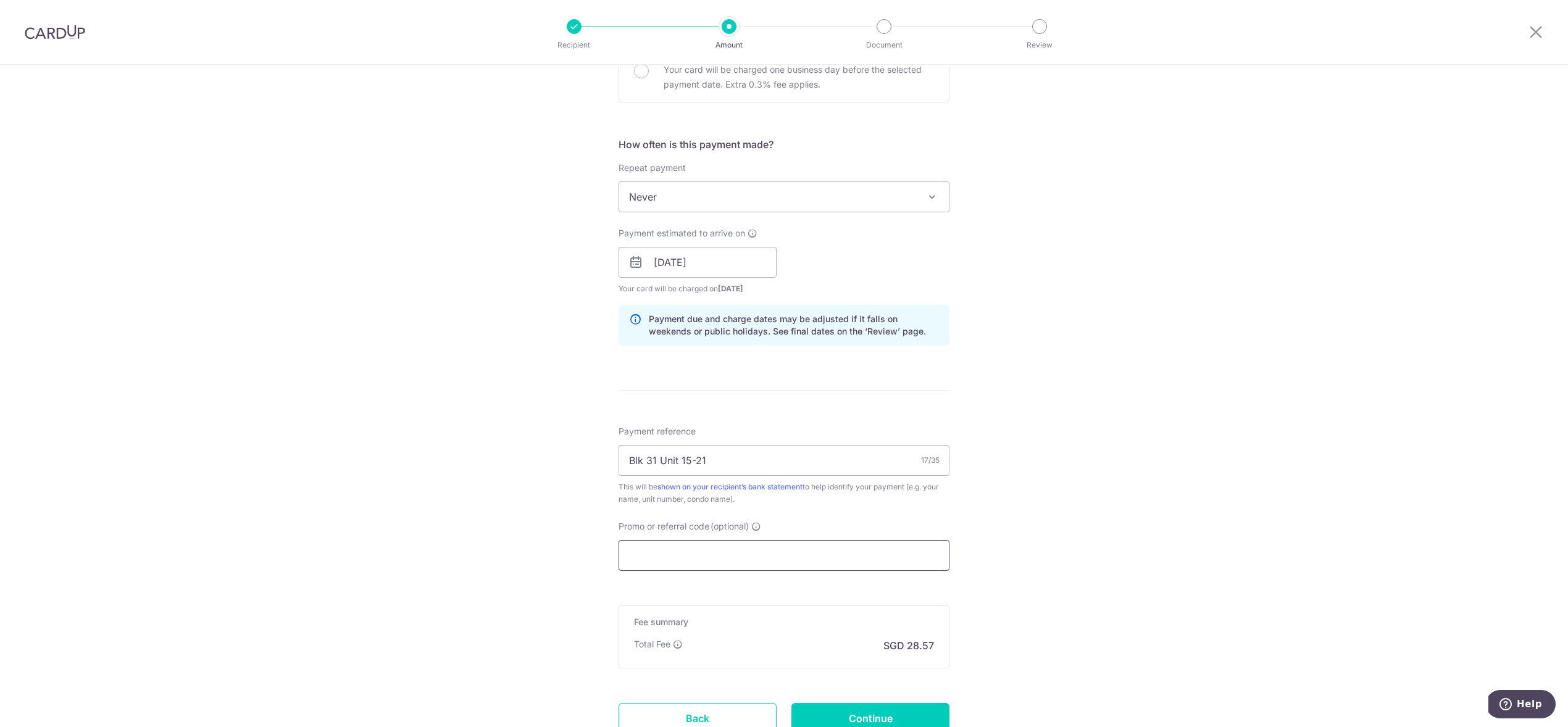
click at [714, 557] on input "Promo or referral code (optional)" at bounding box center [784, 555] width 331 height 31
click at [755, 527] on icon at bounding box center [756, 526] width 10 height 10
click at [755, 540] on input "Promo or referral code (optional) Enter either a promo code or a referral code …" at bounding box center [784, 555] width 331 height 31
click at [697, 556] on input "Promo or referral code (optional)" at bounding box center [784, 555] width 331 height 31
paste input "OFF225"
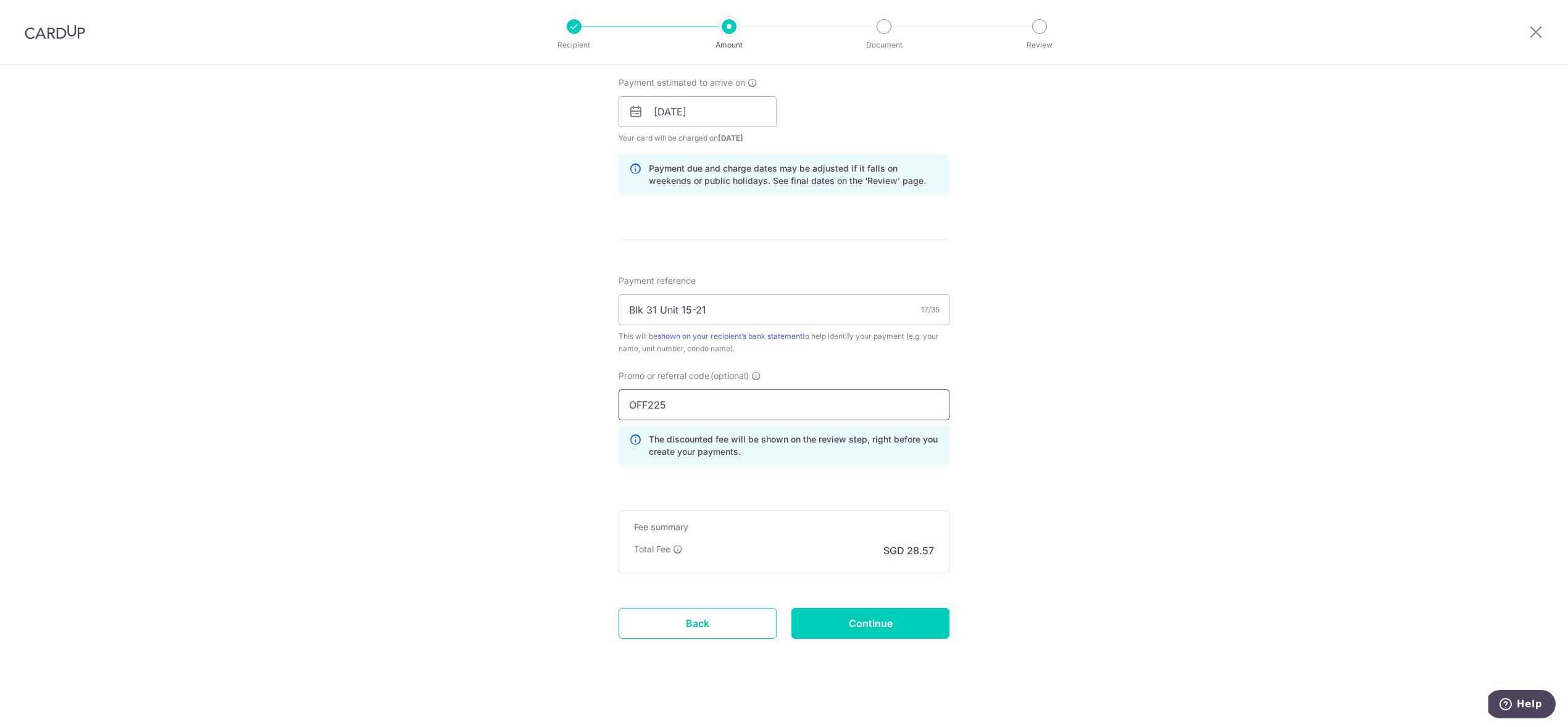
scroll to position [560, 0]
type input "OFF225"
click at [887, 619] on input "Continue" at bounding box center [870, 619] width 158 height 31
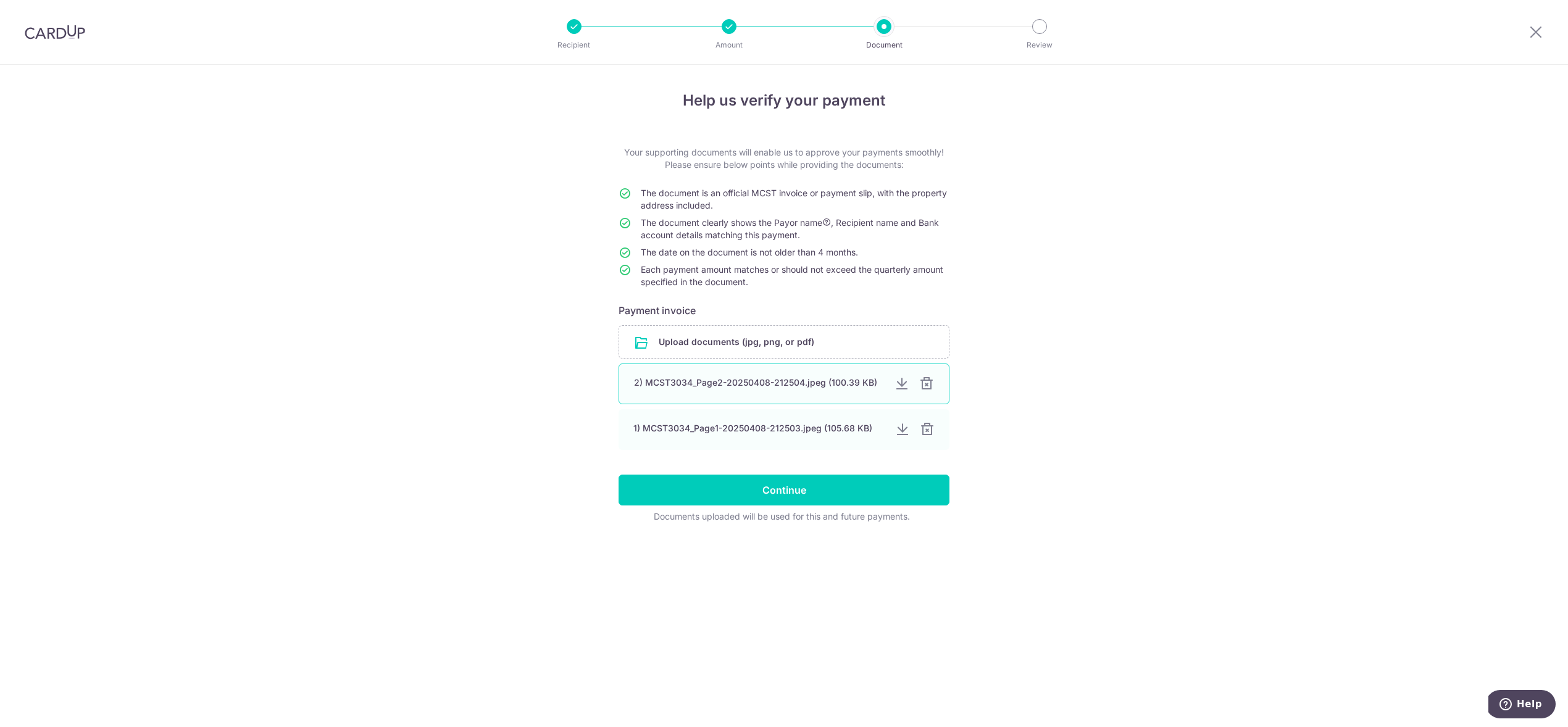
click at [926, 386] on div at bounding box center [926, 383] width 15 height 15
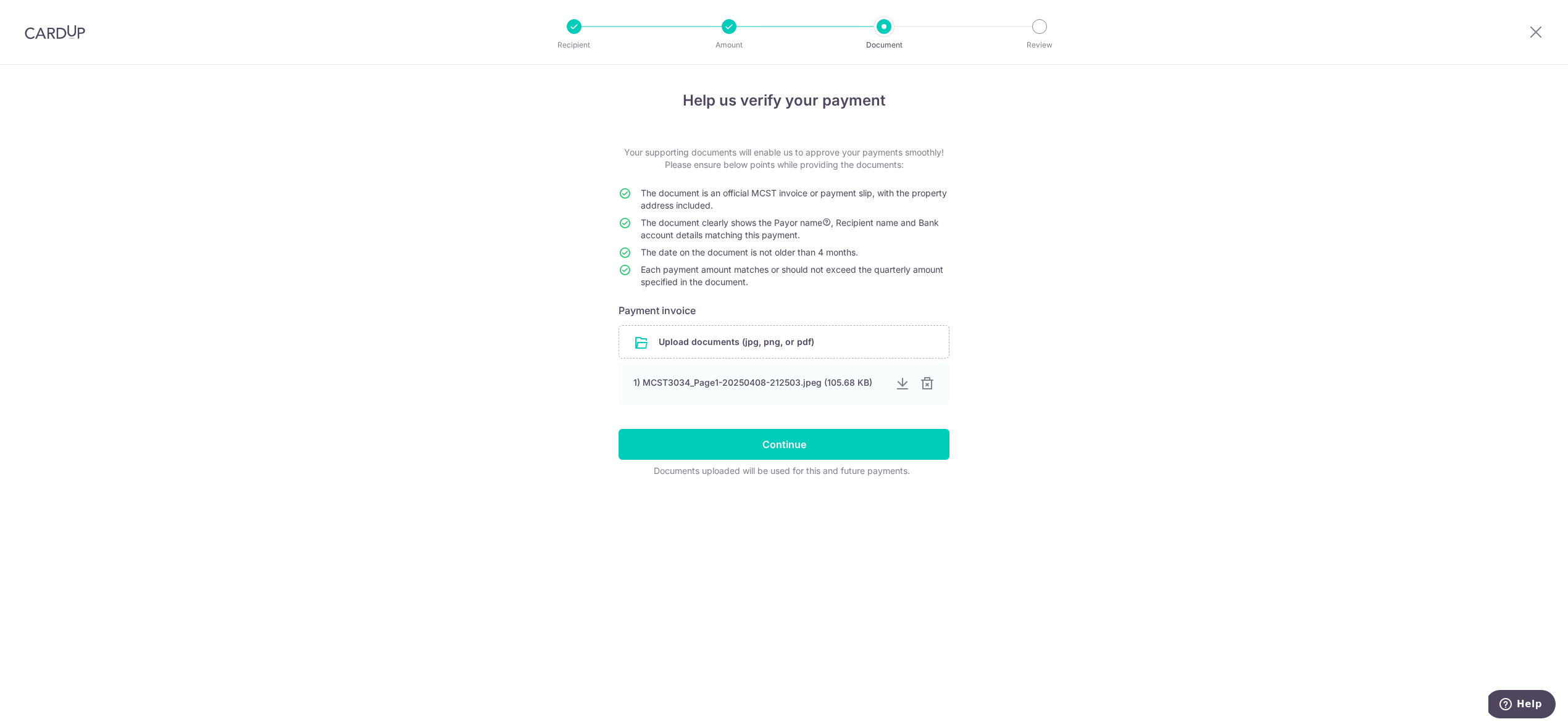
click at [926, 386] on div at bounding box center [927, 383] width 15 height 15
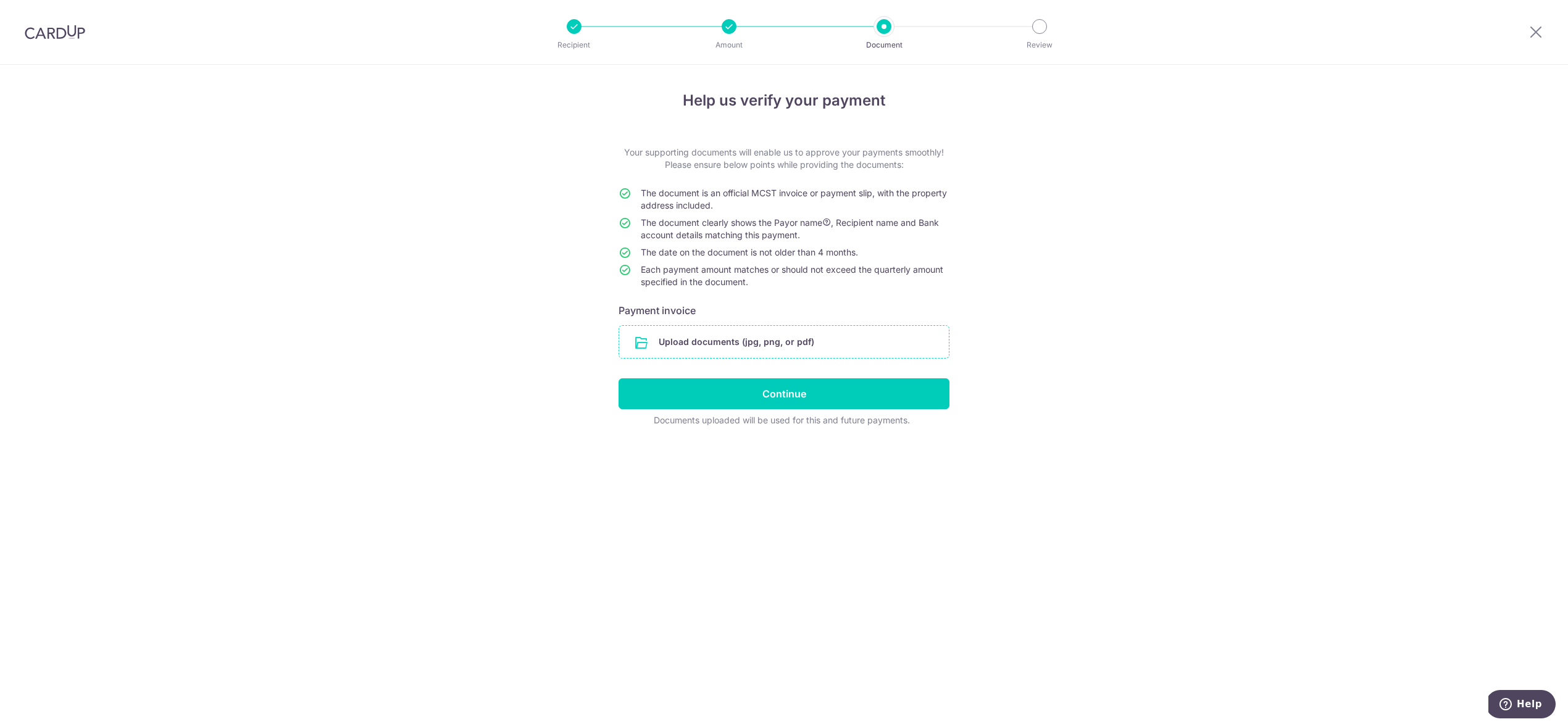
click at [760, 341] on input "file" at bounding box center [784, 342] width 330 height 32
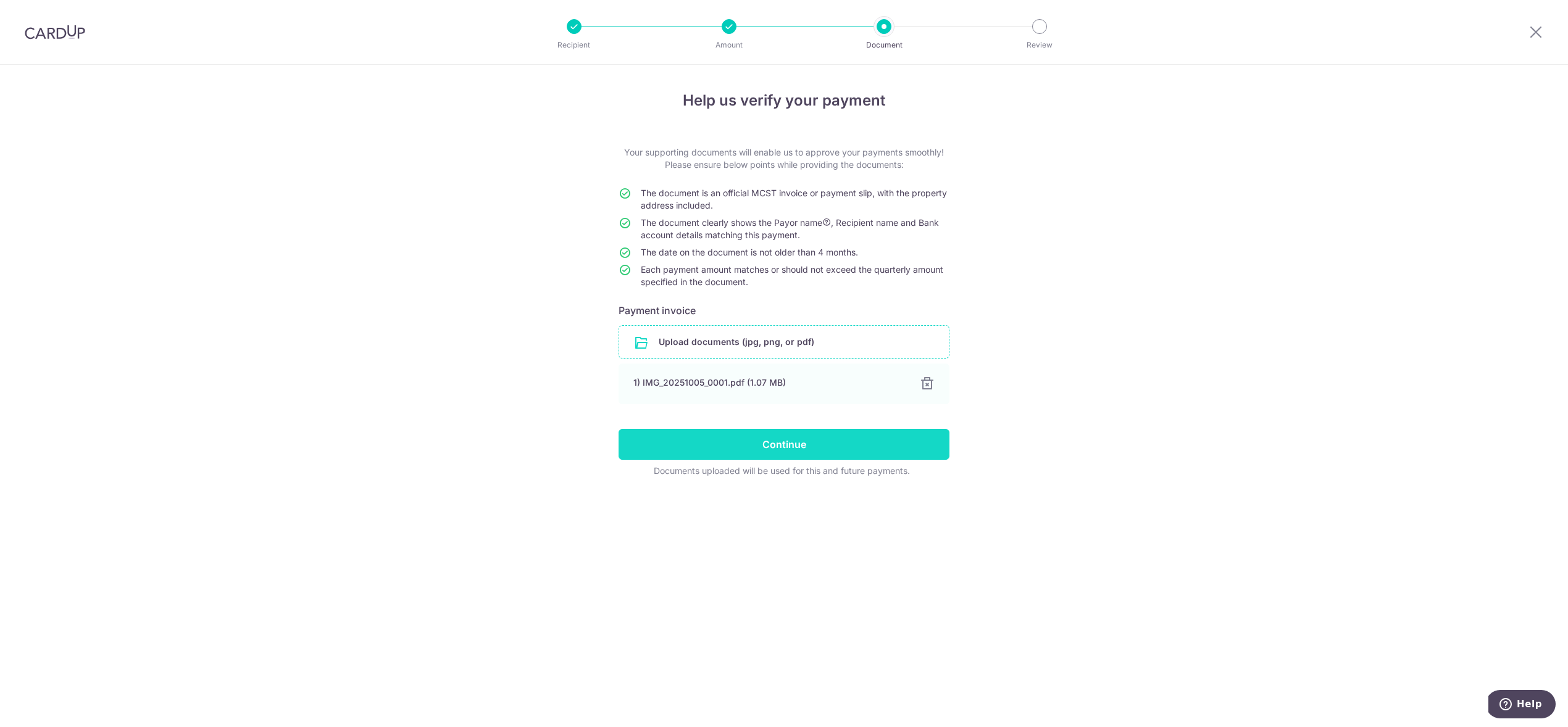
click at [813, 447] on input "Continue" at bounding box center [784, 444] width 331 height 31
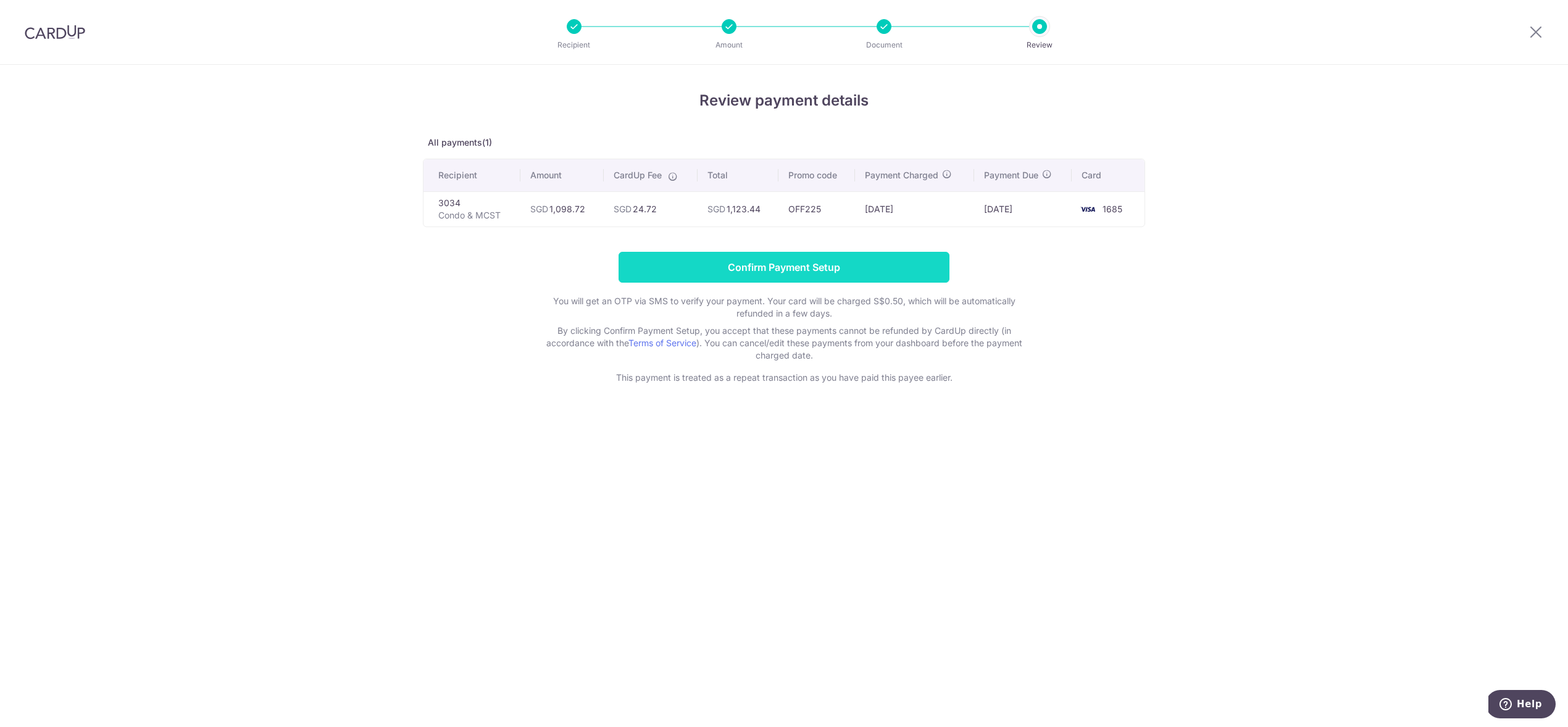
click at [792, 268] on input "Confirm Payment Setup" at bounding box center [784, 266] width 331 height 31
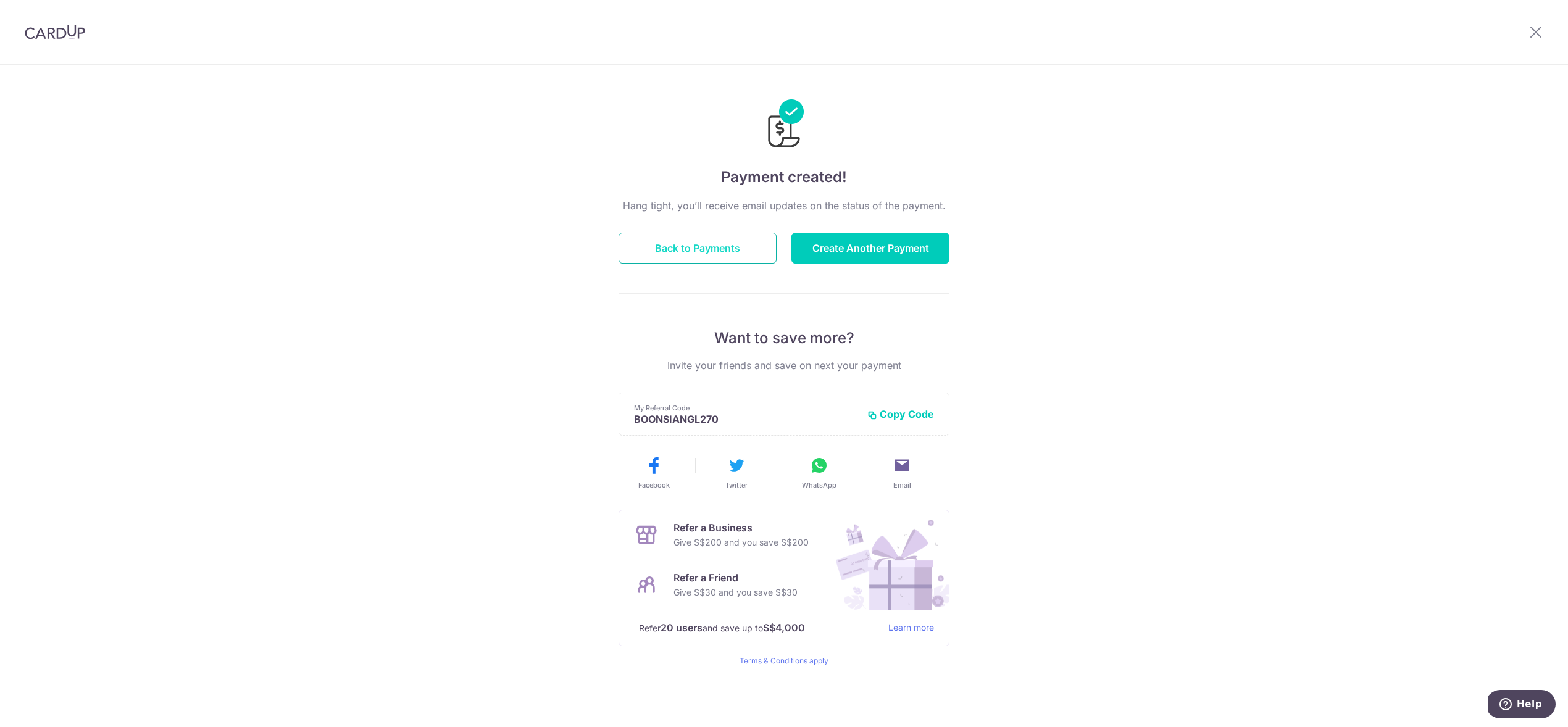
click at [754, 253] on button "Back to Payments" at bounding box center [697, 247] width 158 height 31
